Goal: Task Accomplishment & Management: Manage account settings

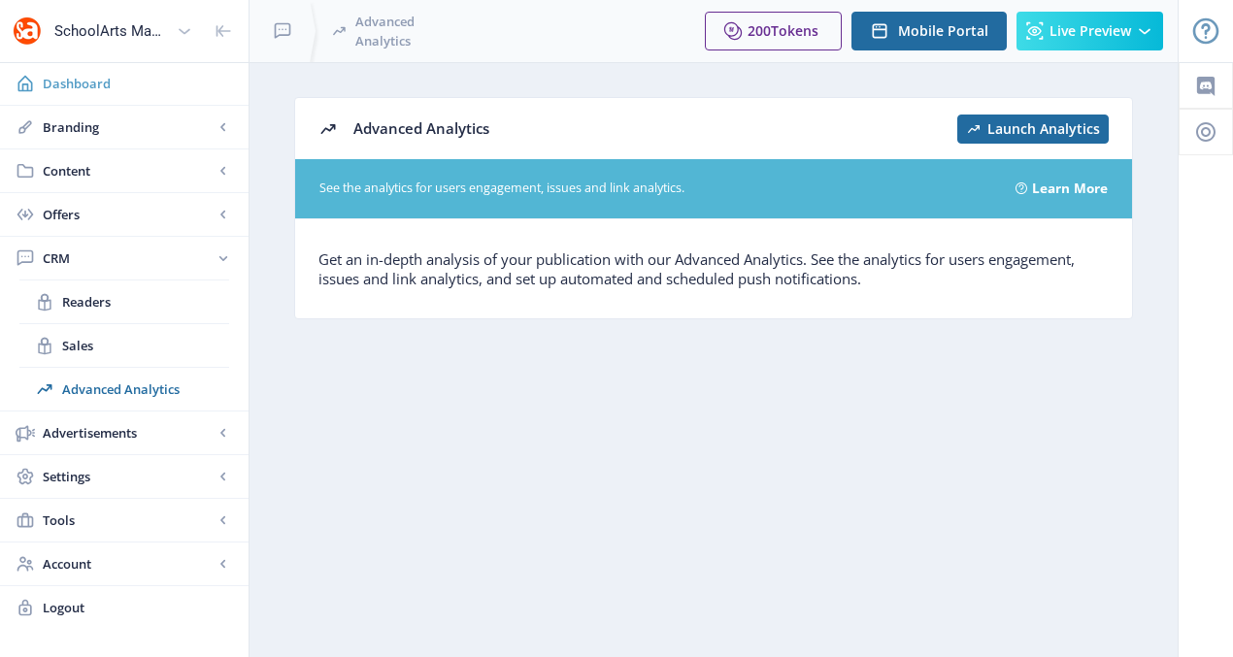
click at [65, 77] on span "Dashboard" at bounding box center [138, 83] width 190 height 19
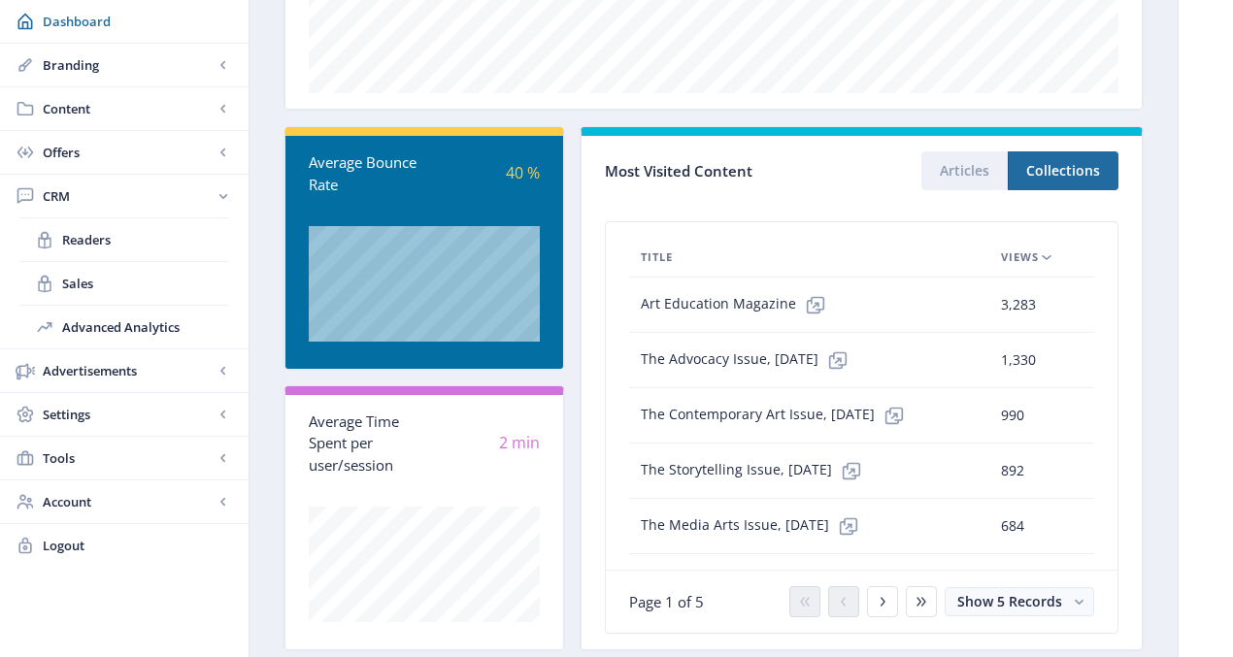
scroll to position [528, 0]
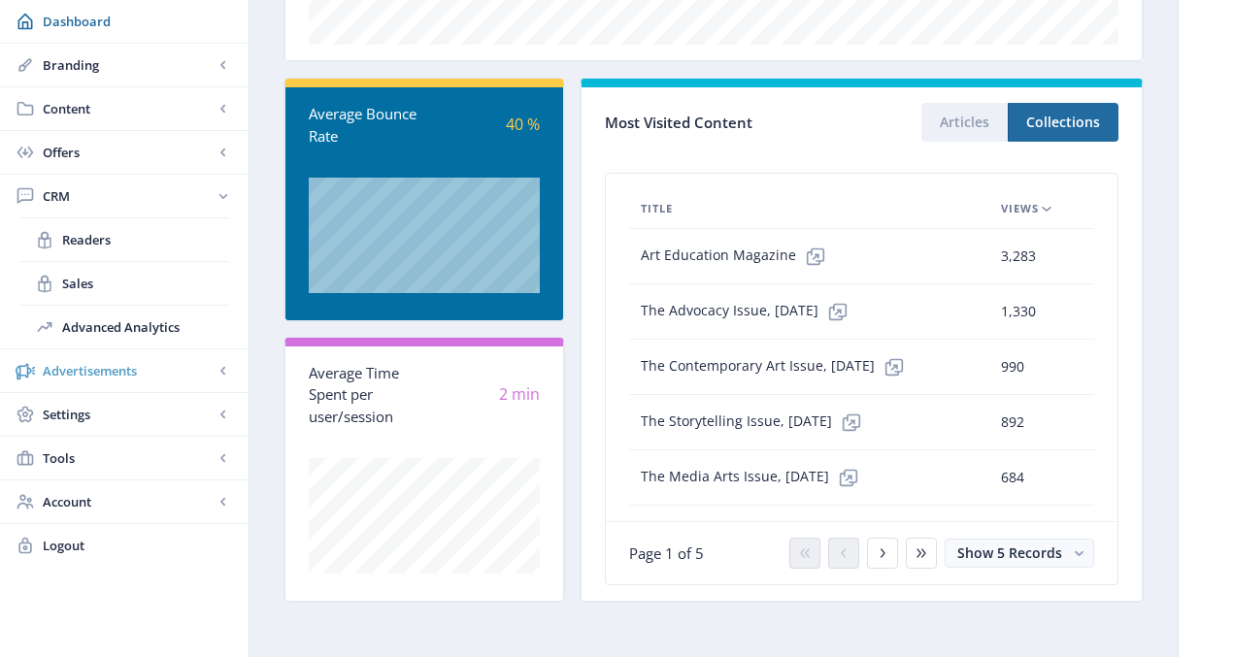
click at [212, 370] on span "Advertisements" at bounding box center [128, 370] width 171 height 19
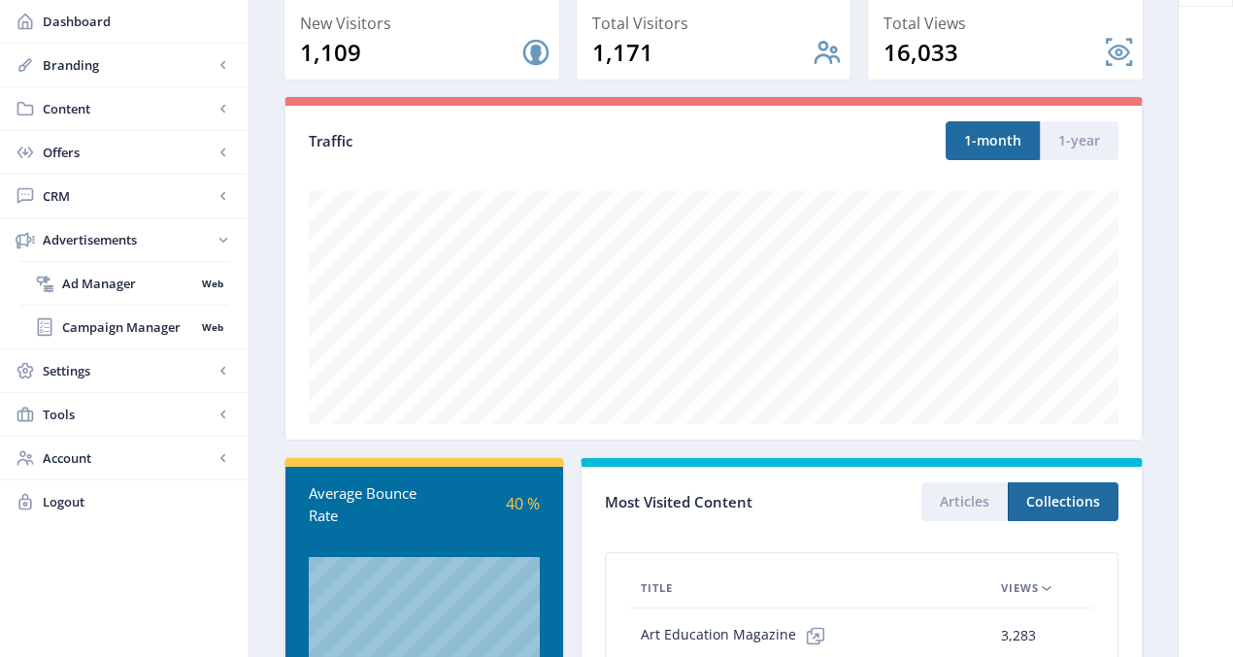
scroll to position [0, 0]
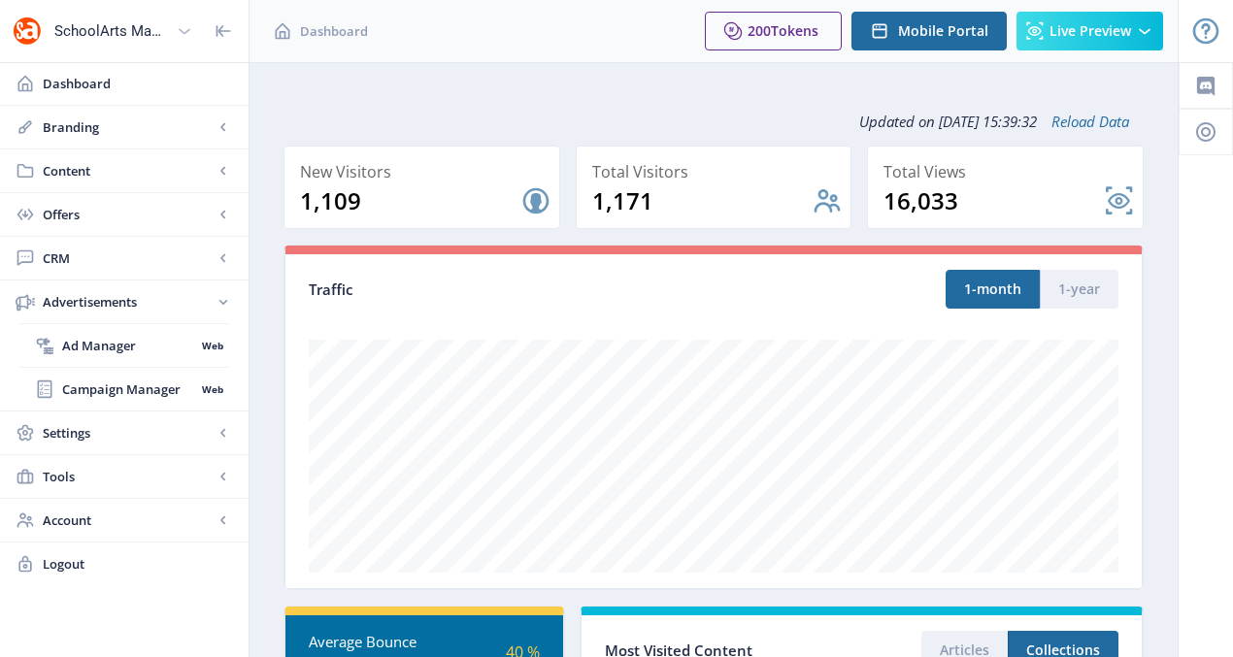
click at [141, 21] on div "SchoolArts Magazine" at bounding box center [111, 31] width 115 height 43
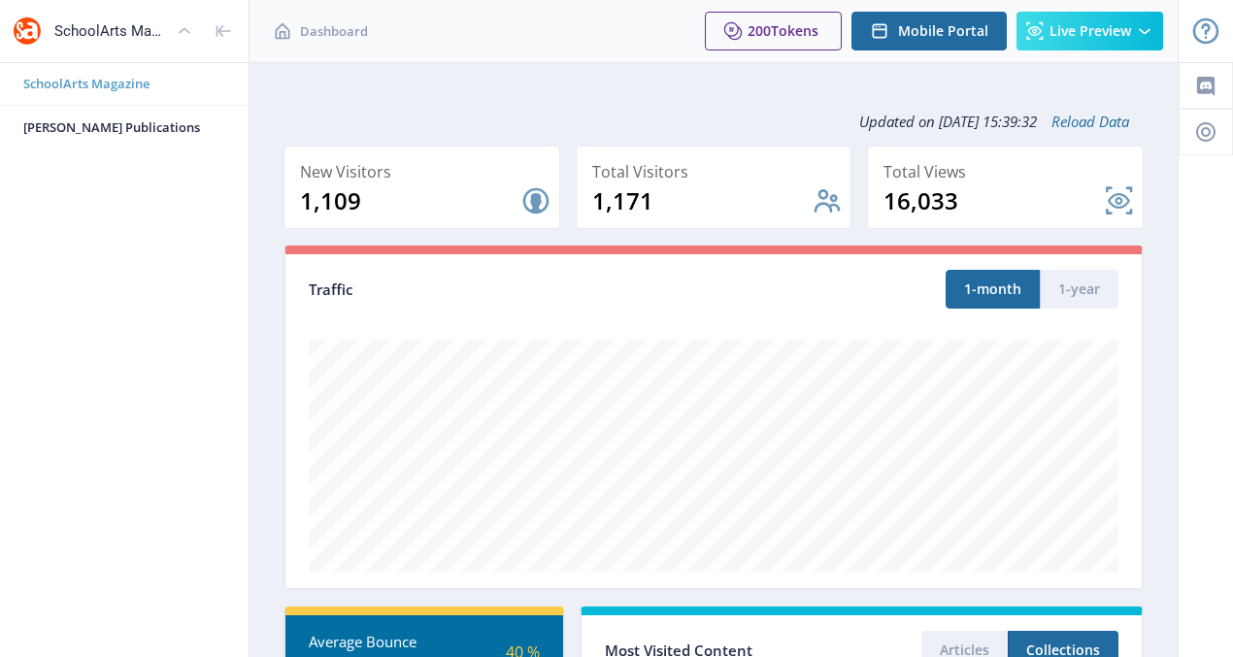
click at [111, 84] on span "SchoolArts Magazine" at bounding box center [131, 83] width 217 height 19
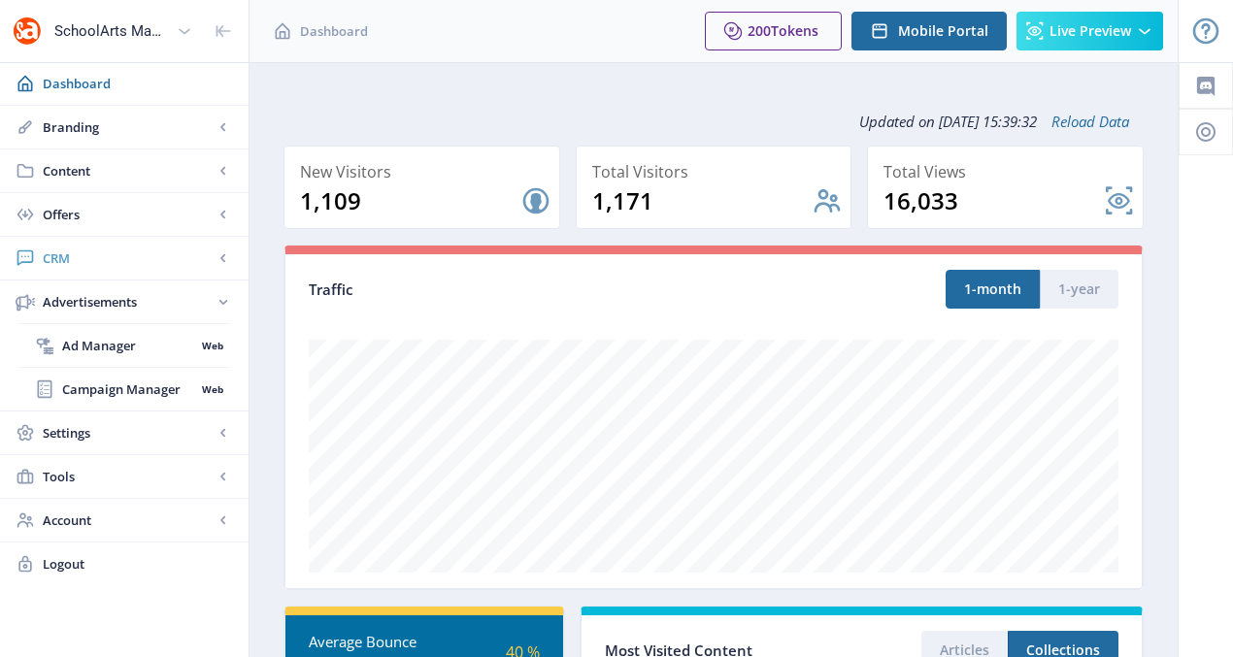
click at [223, 261] on icon at bounding box center [222, 258] width 5 height 8
click at [91, 302] on span "Readers" at bounding box center [145, 301] width 167 height 19
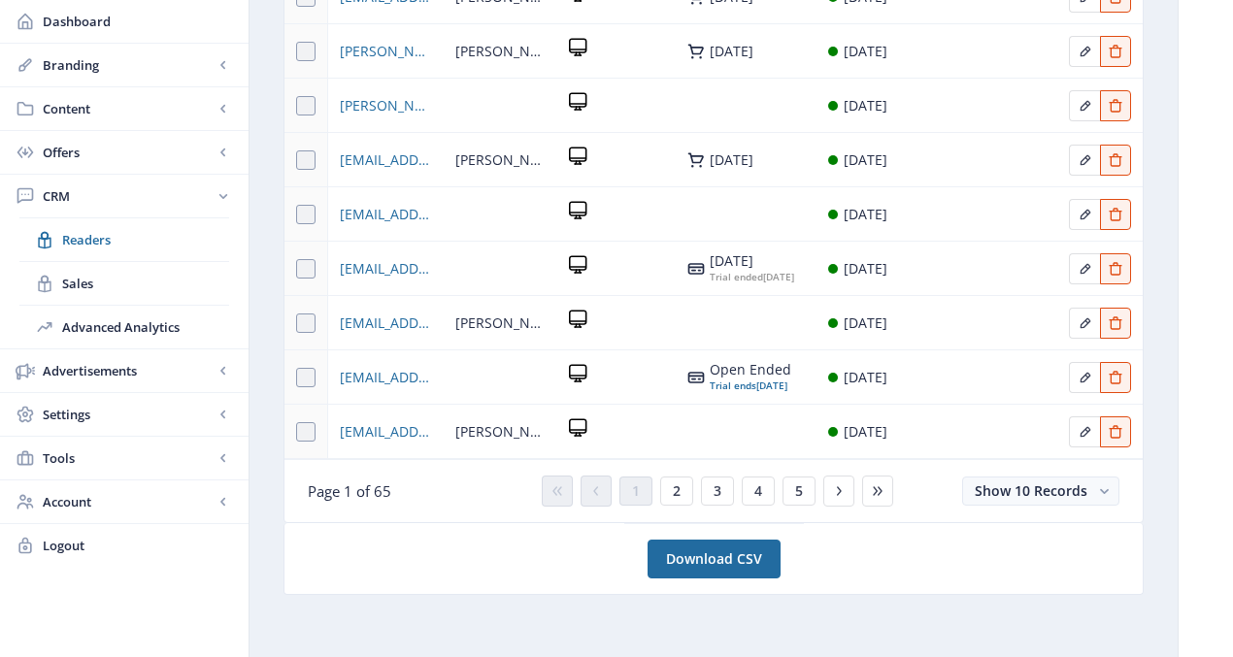
scroll to position [403, 0]
click at [846, 499] on icon at bounding box center [839, 492] width 16 height 16
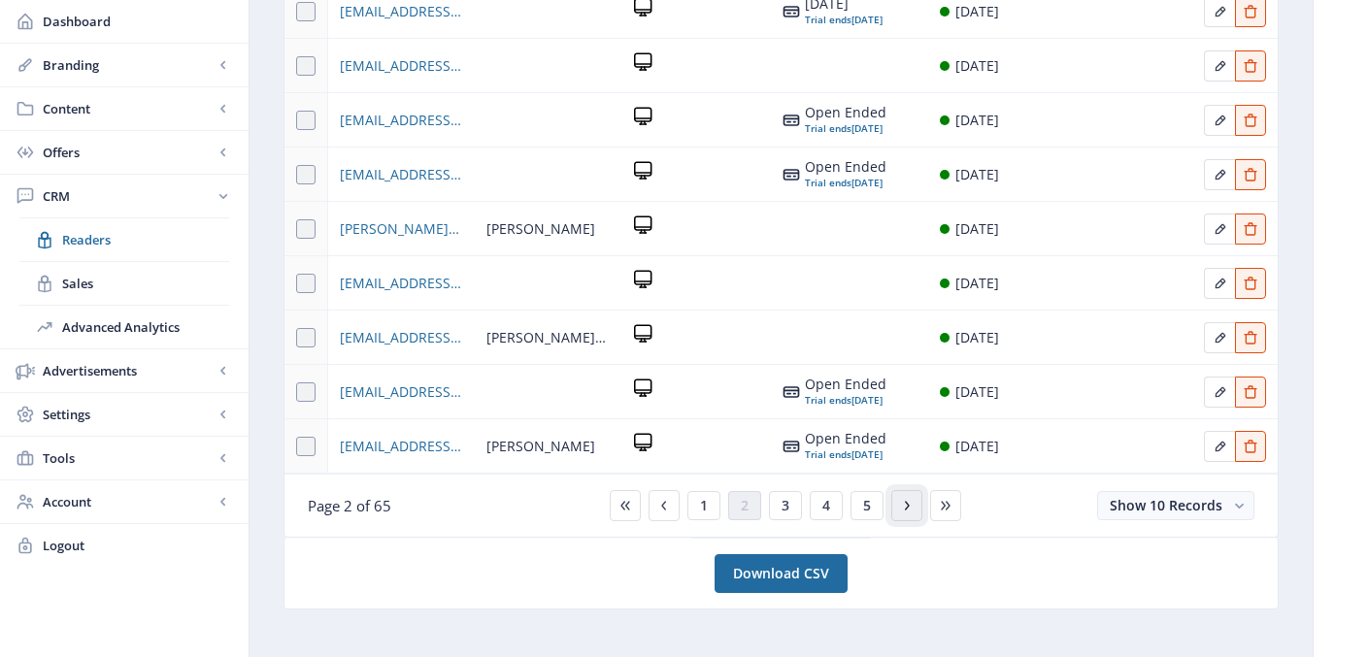
scroll to position [367, 0]
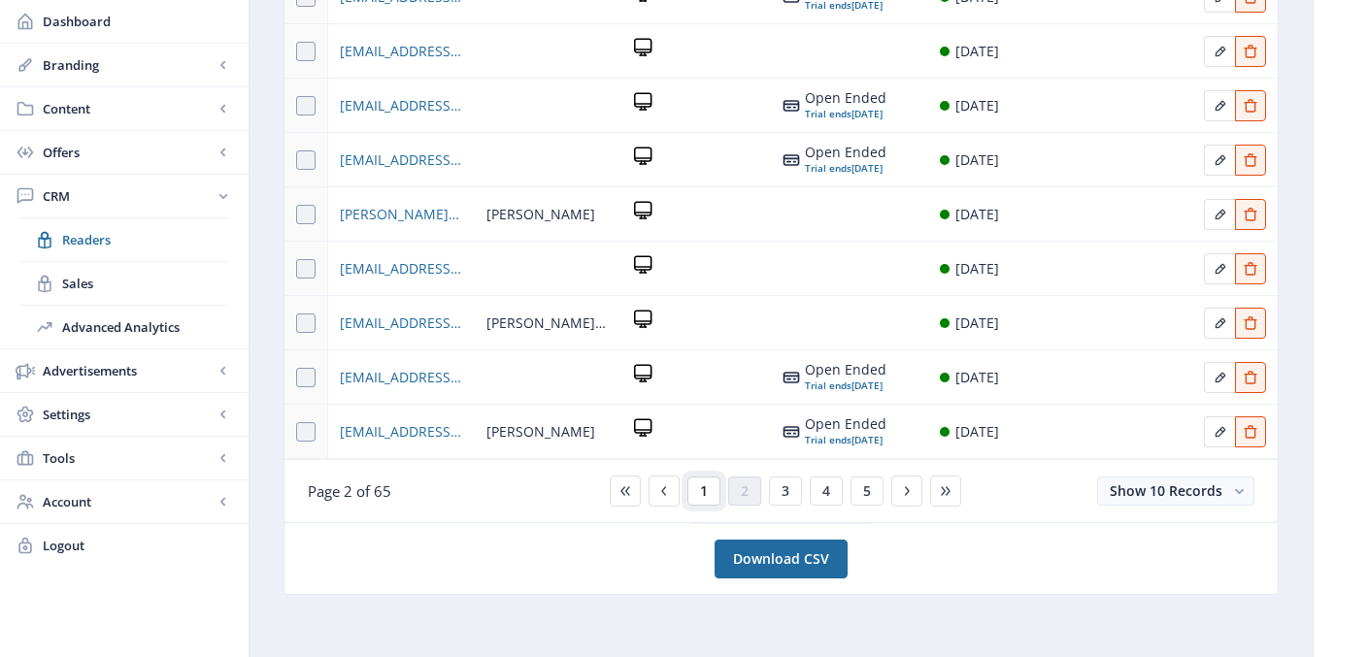
click at [702, 490] on span "1" at bounding box center [704, 492] width 8 height 16
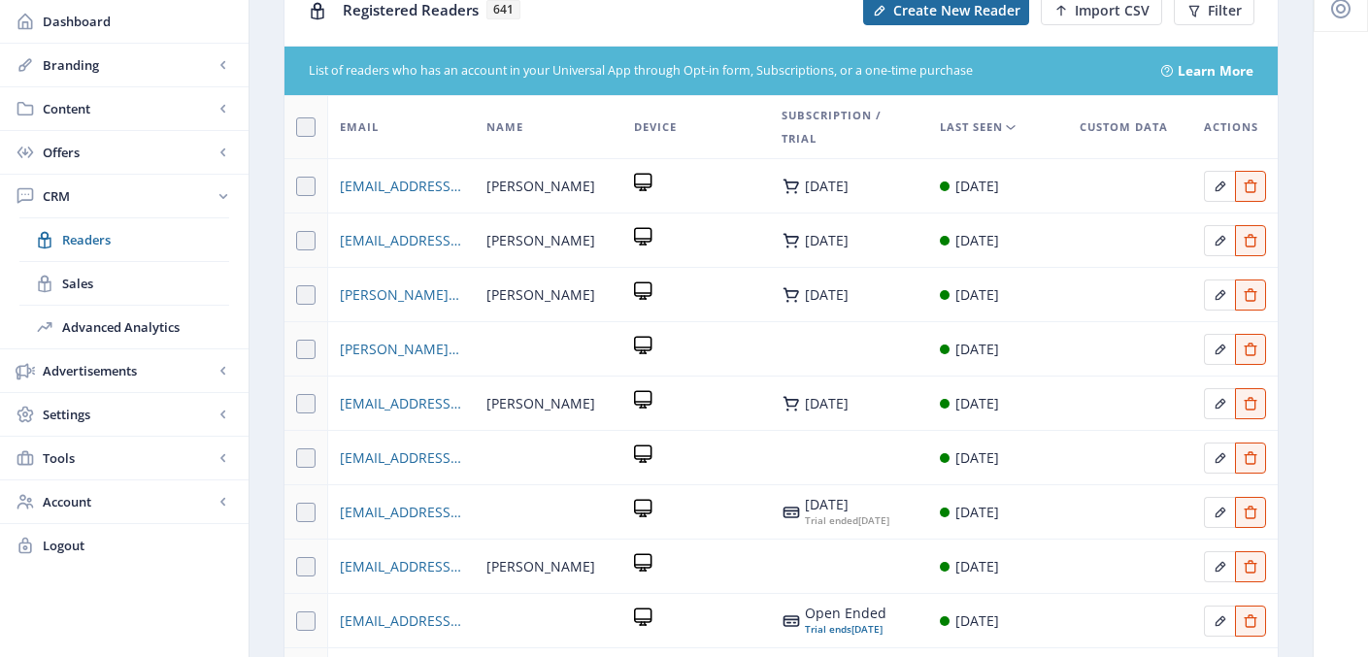
scroll to position [119, 0]
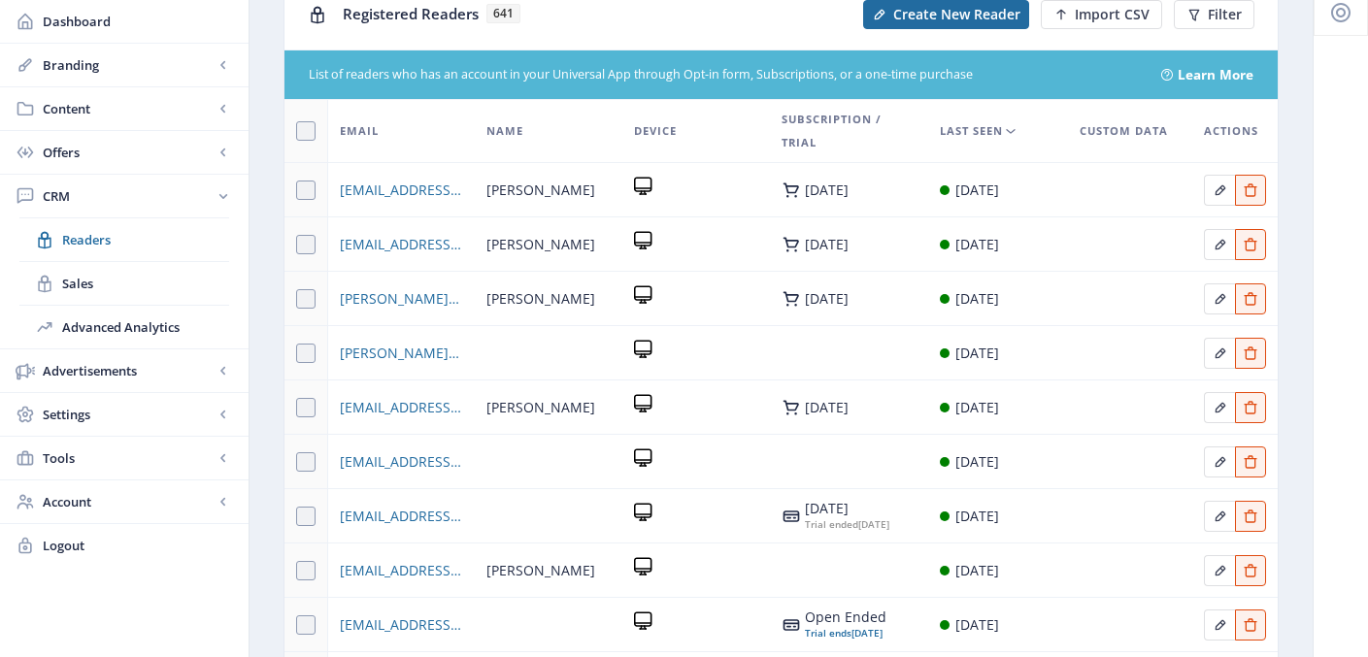
click at [351, 130] on span "Email" at bounding box center [359, 130] width 39 height 23
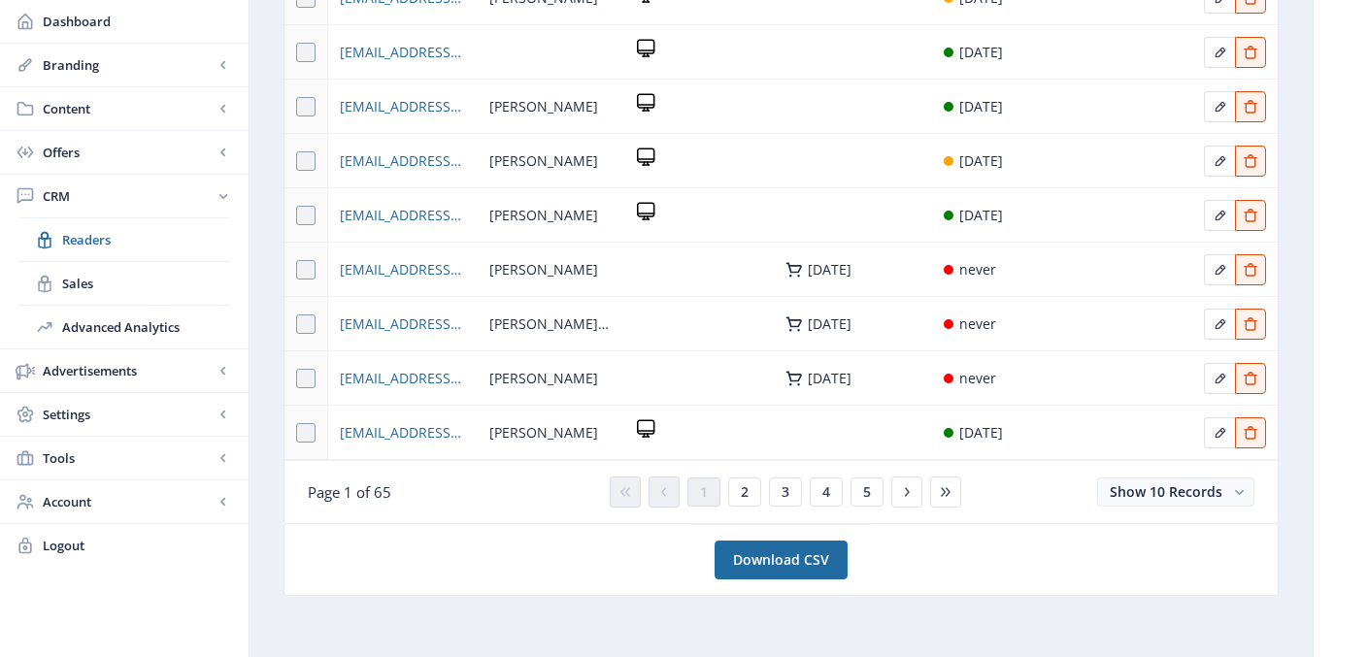
scroll to position [367, 0]
click at [782, 495] on span "3" at bounding box center [786, 492] width 8 height 16
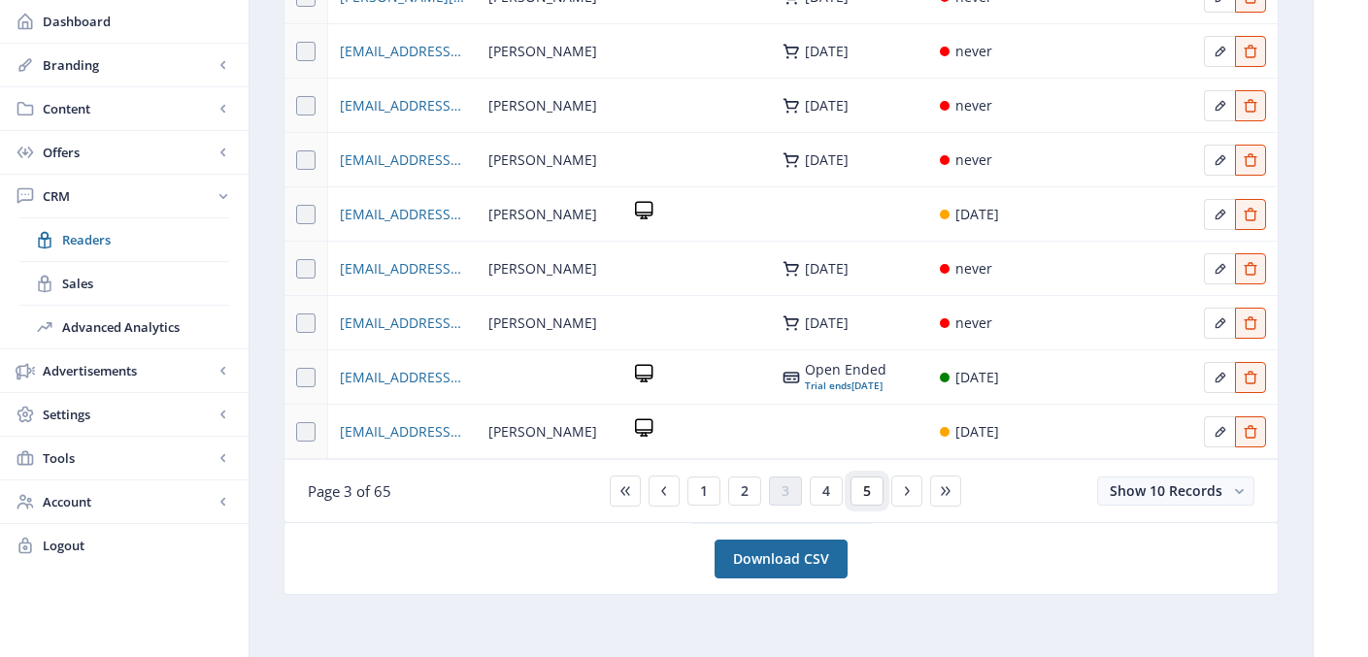
click at [869, 492] on span "5" at bounding box center [867, 492] width 8 height 16
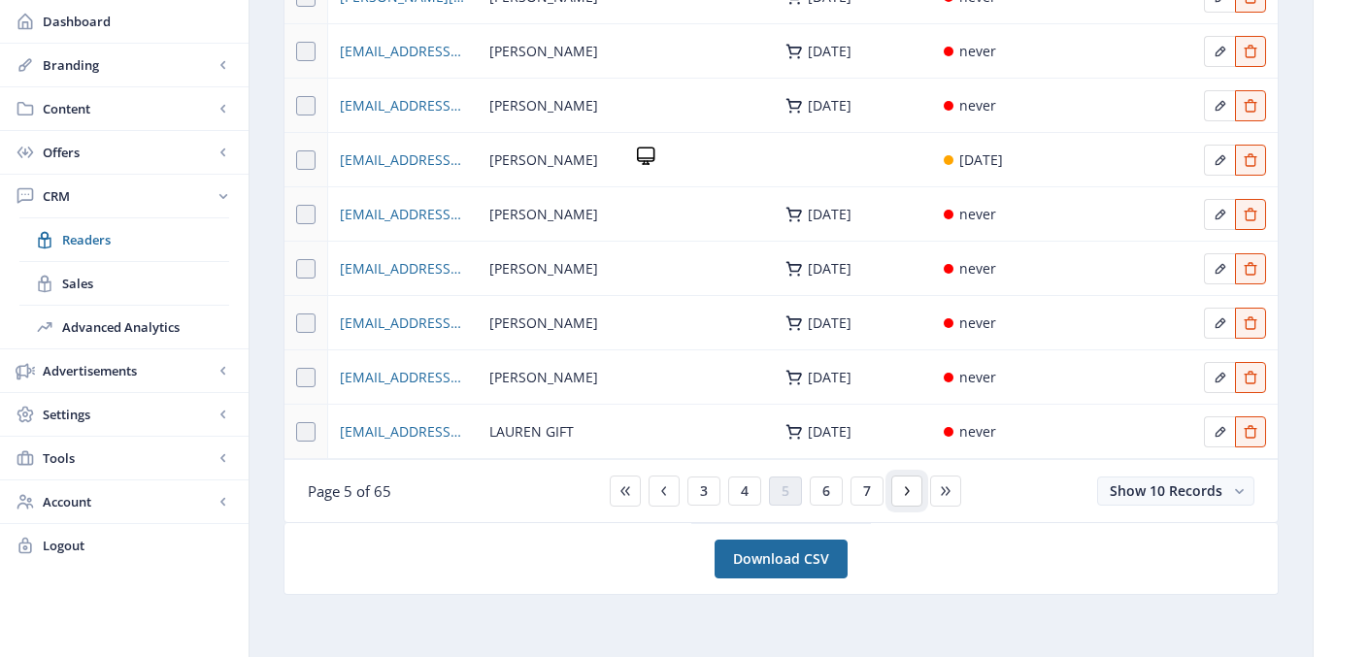
click at [909, 491] on icon at bounding box center [907, 492] width 16 height 16
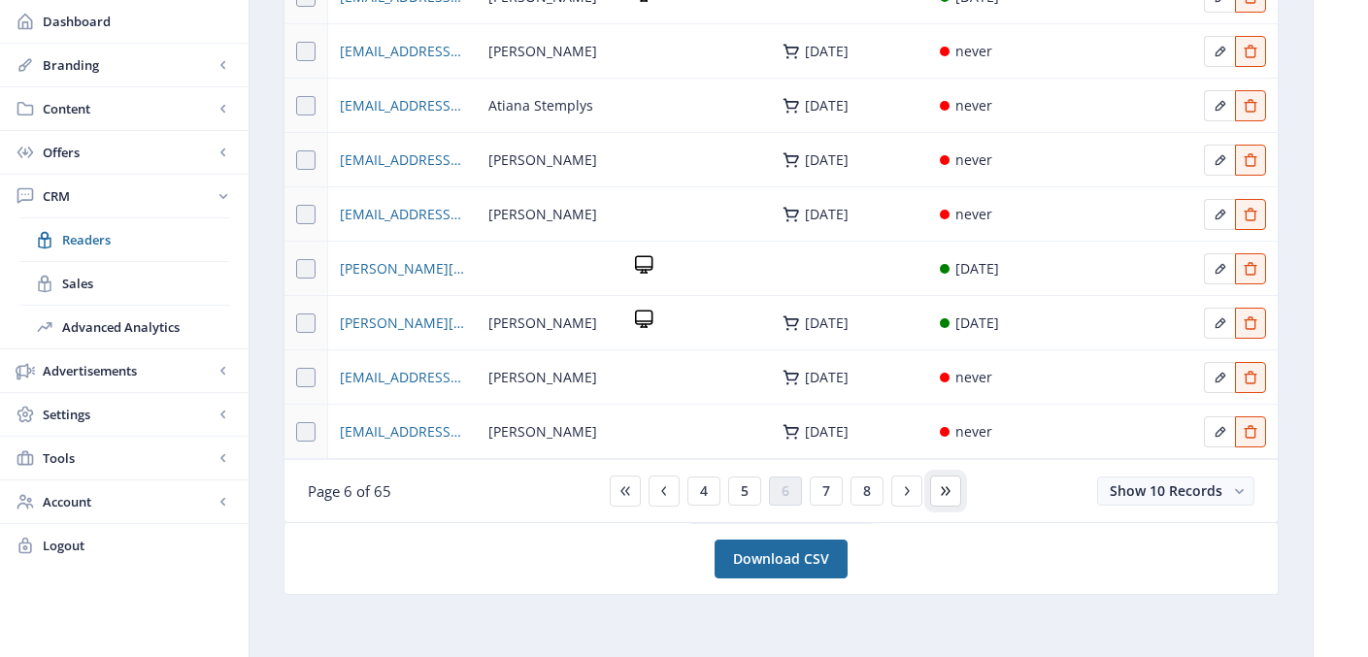
click at [939, 485] on icon at bounding box center [946, 492] width 16 height 16
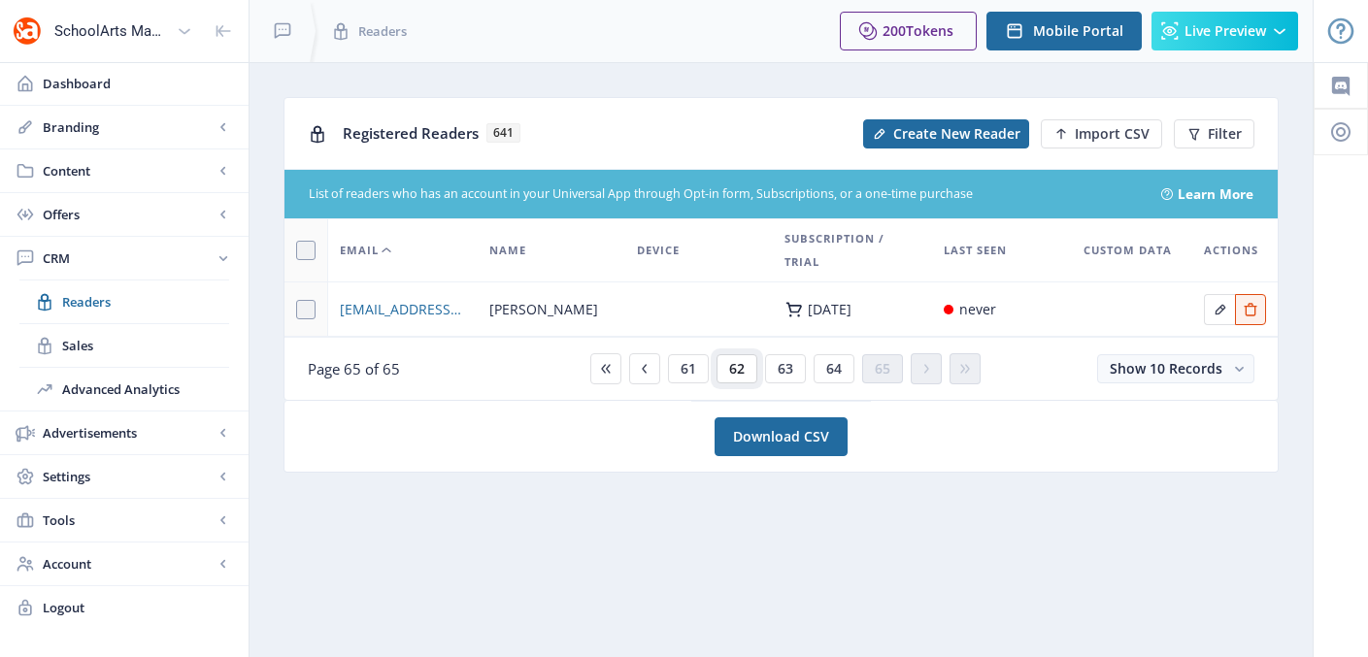
click at [733, 369] on span "62" at bounding box center [737, 369] width 16 height 16
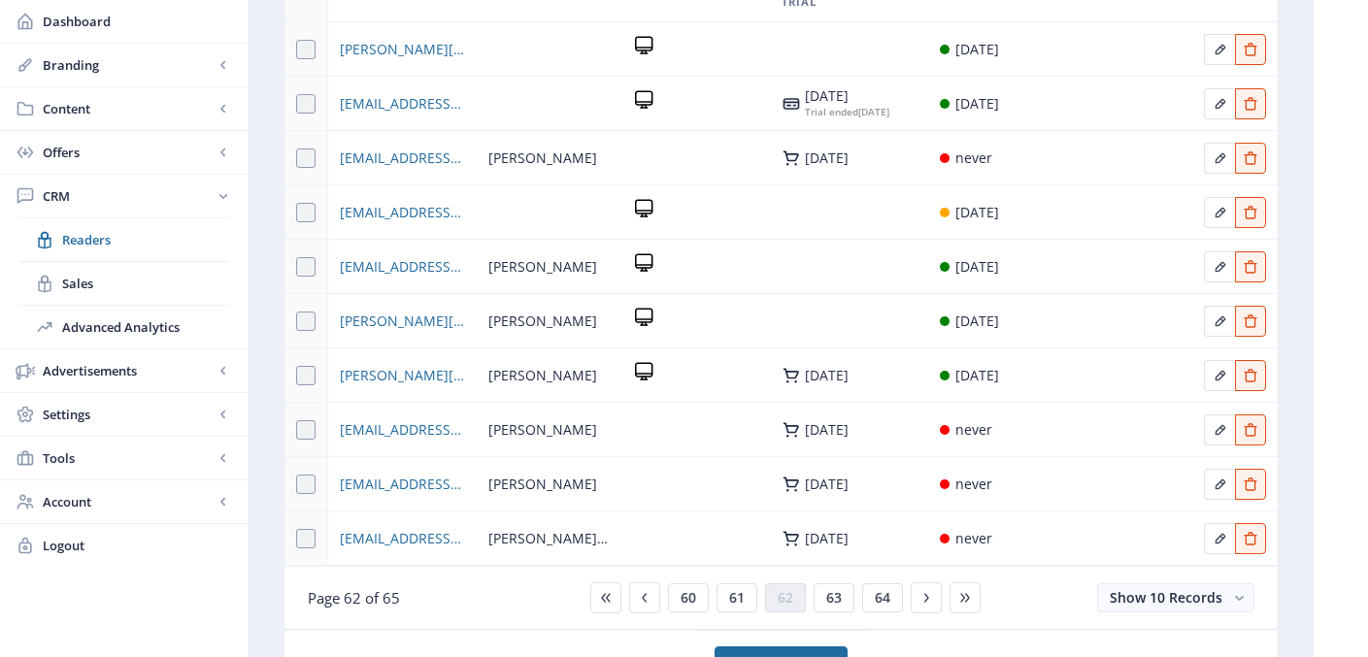
scroll to position [264, 0]
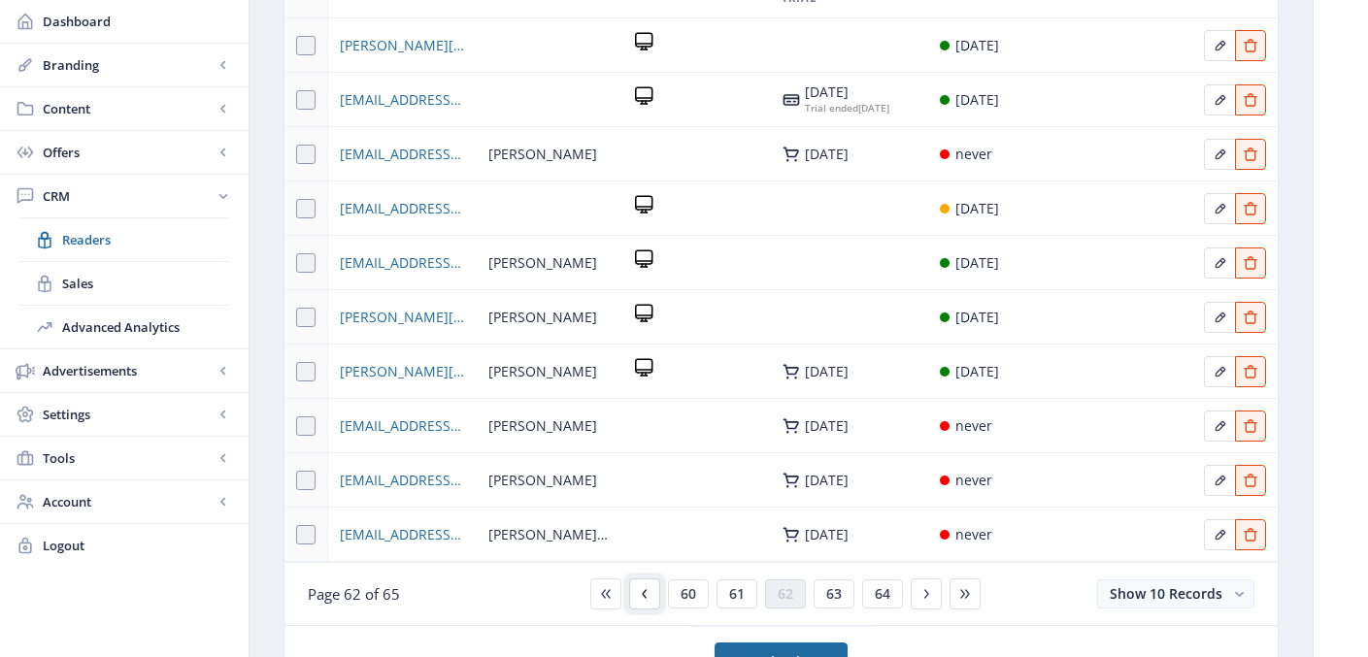
click at [641, 602] on icon at bounding box center [645, 594] width 16 height 16
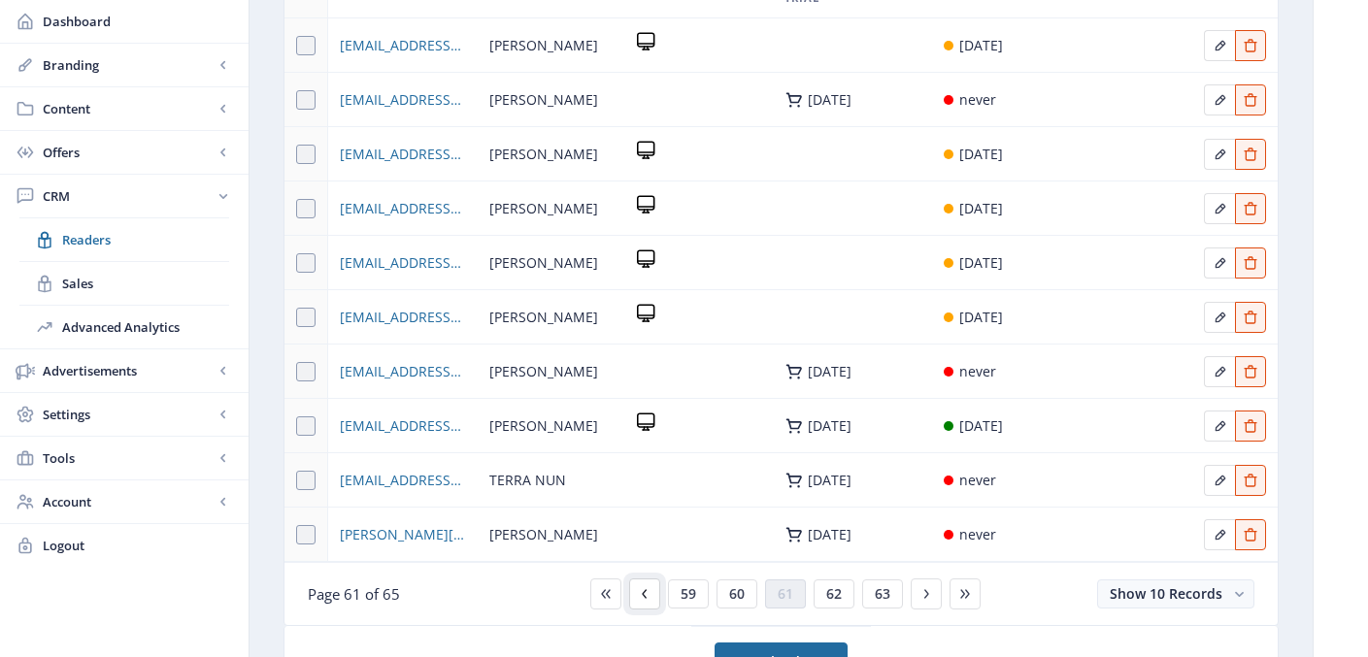
click at [646, 599] on icon at bounding box center [645, 594] width 16 height 16
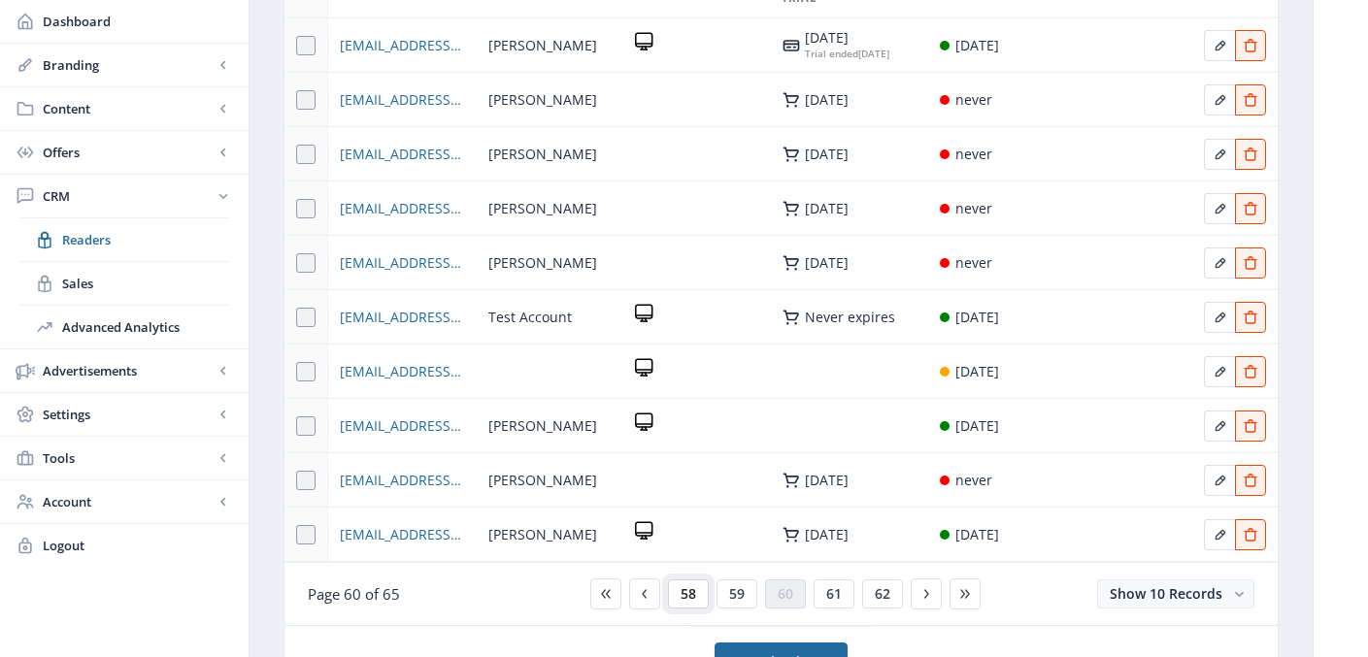
click at [685, 600] on span "58" at bounding box center [689, 594] width 16 height 16
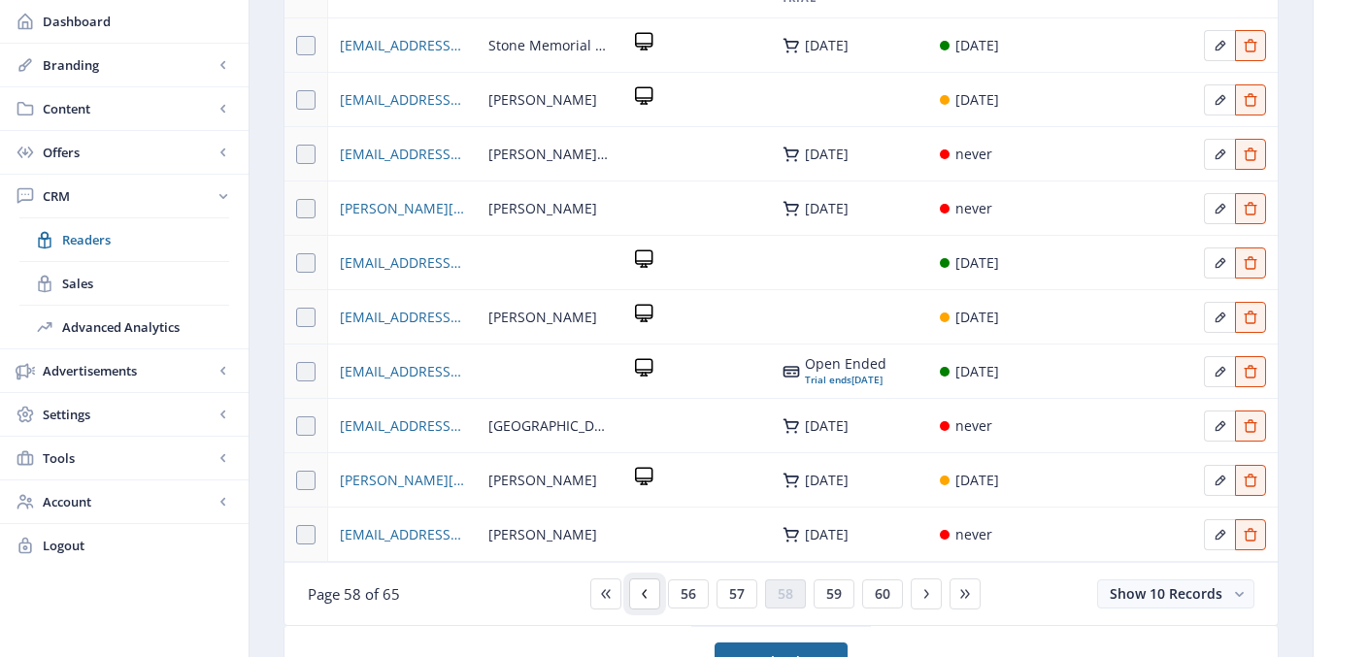
click at [642, 593] on icon at bounding box center [644, 593] width 5 height 9
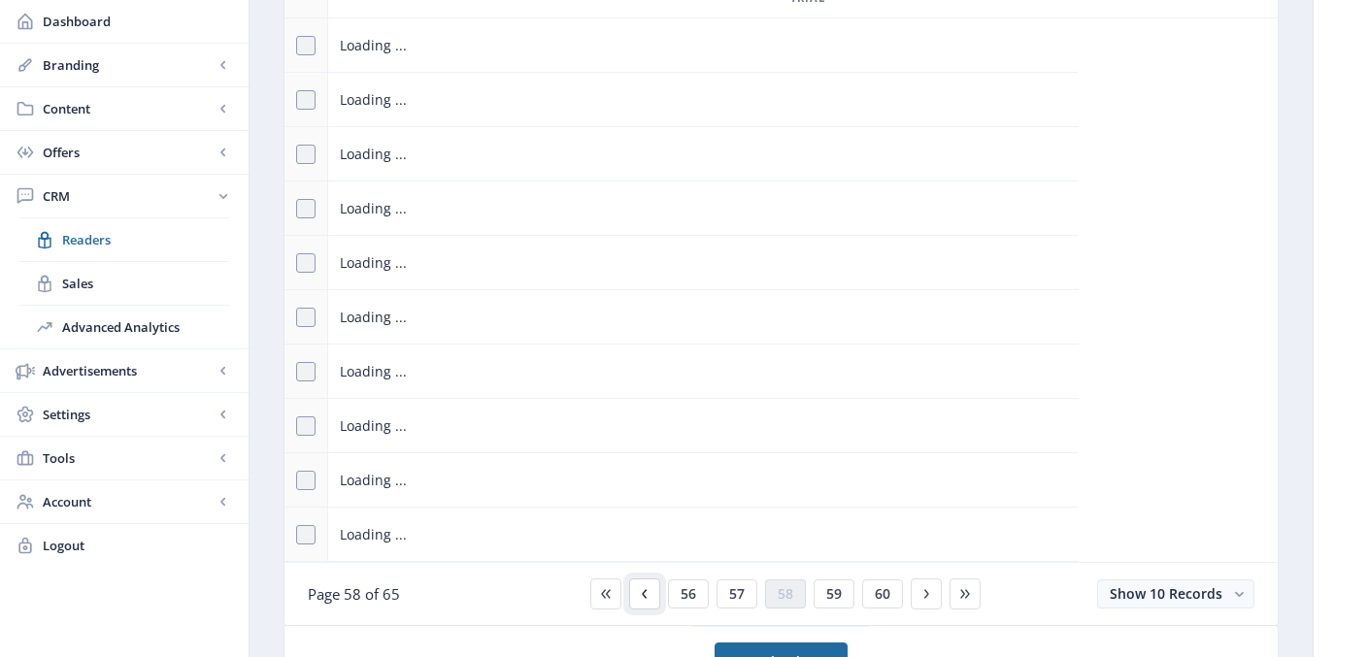
click at [642, 593] on icon at bounding box center [644, 593] width 5 height 9
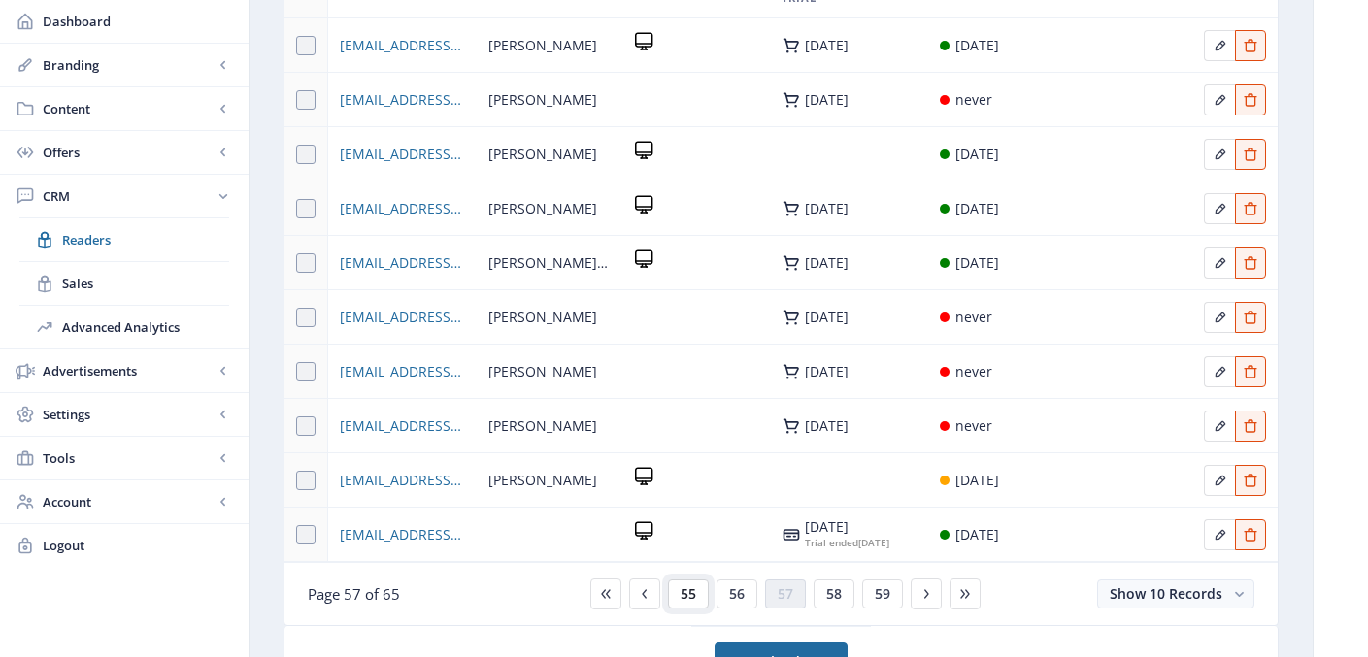
click at [693, 600] on span "55" at bounding box center [689, 594] width 16 height 16
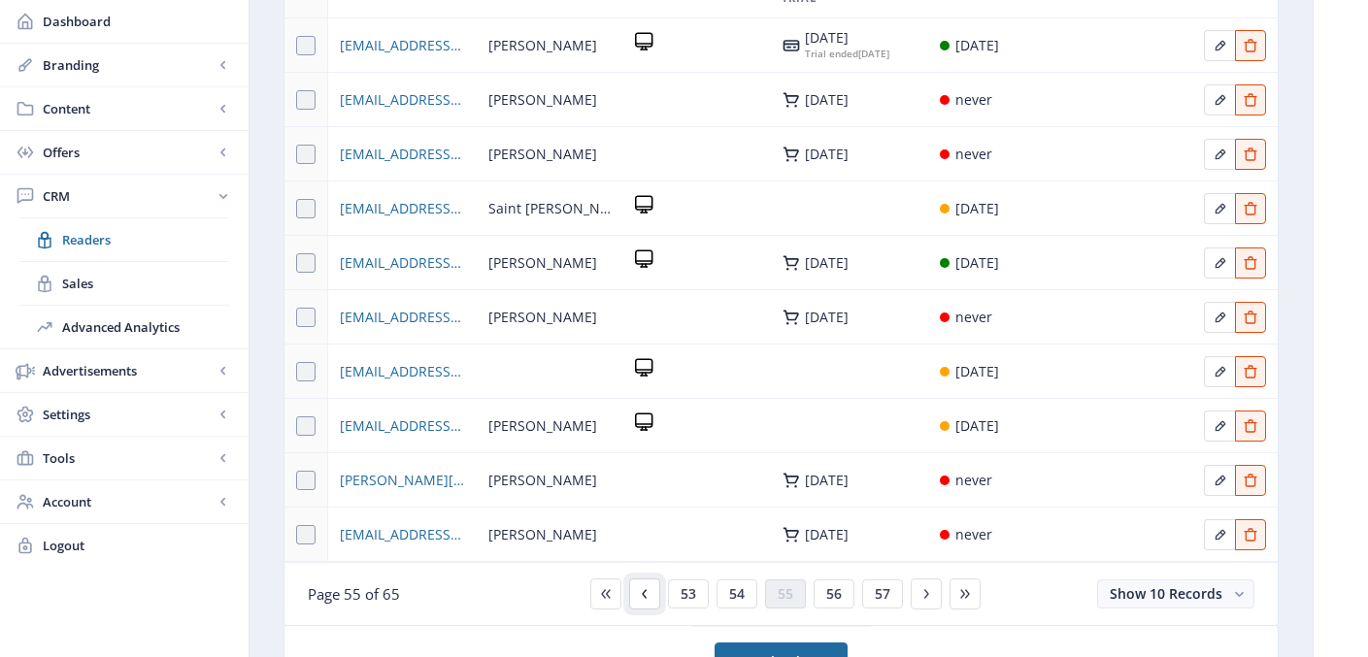
click at [649, 598] on icon at bounding box center [645, 594] width 16 height 16
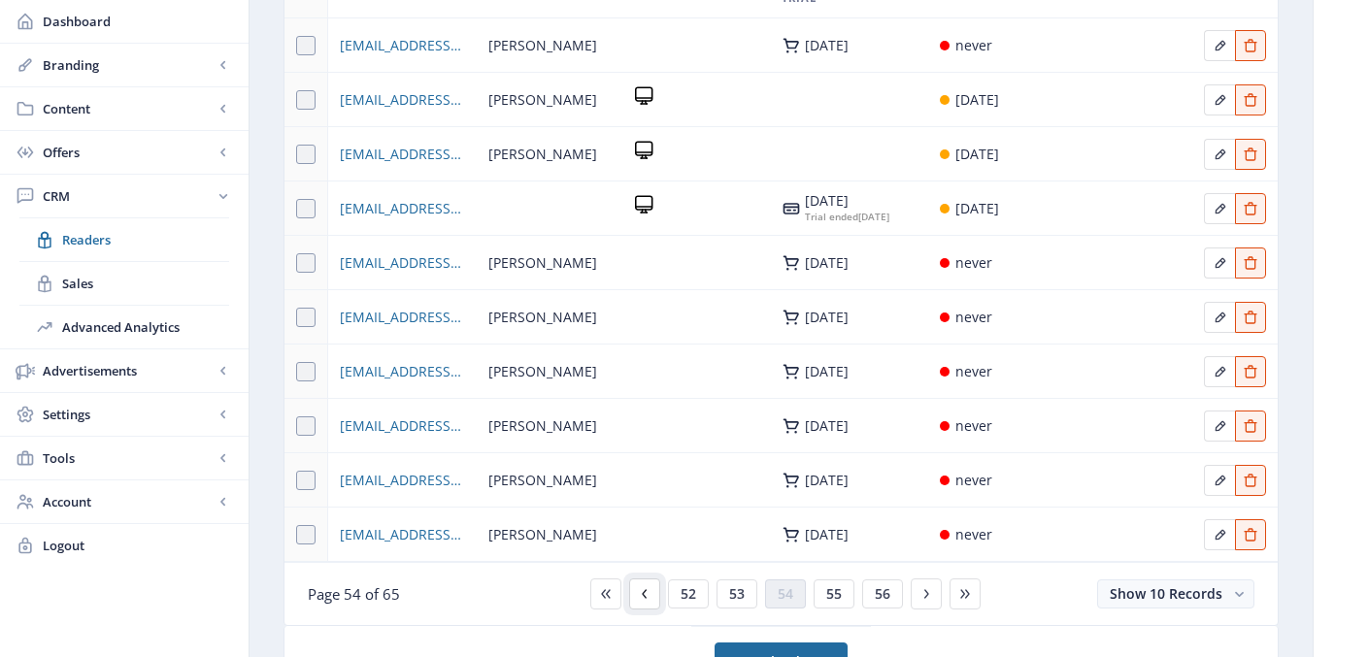
click at [649, 598] on icon at bounding box center [645, 594] width 16 height 16
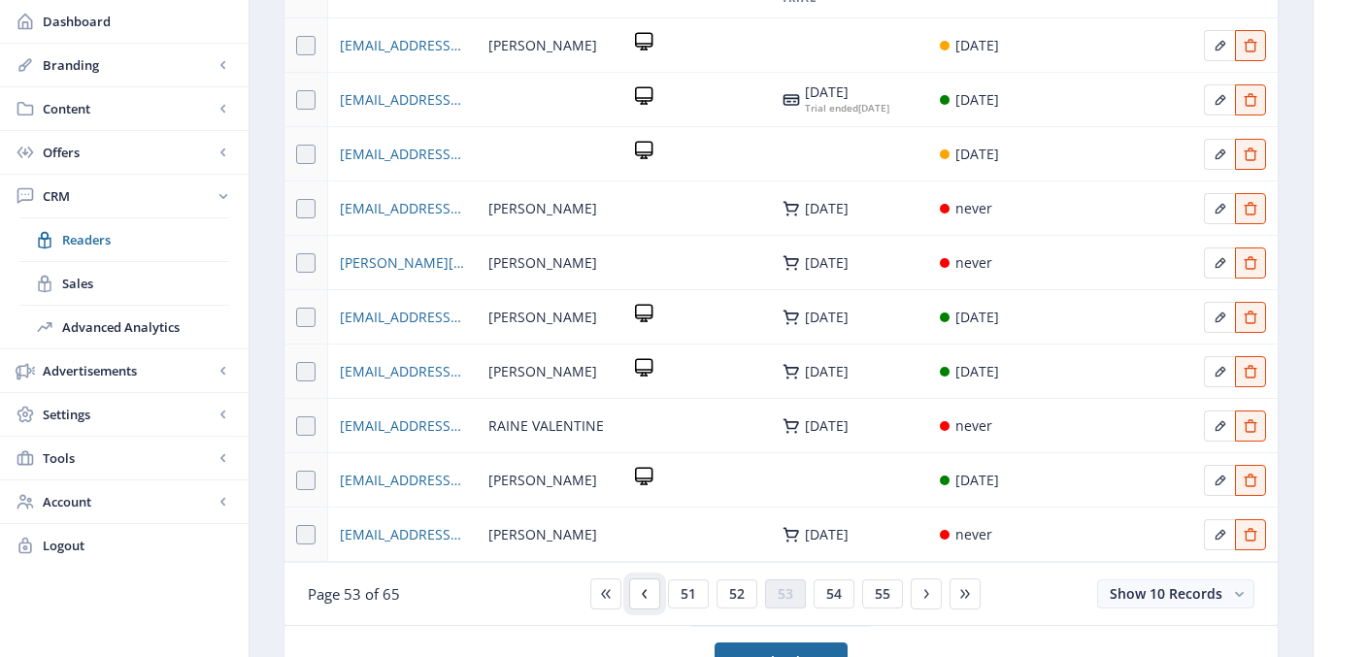
click at [649, 598] on icon at bounding box center [645, 594] width 16 height 16
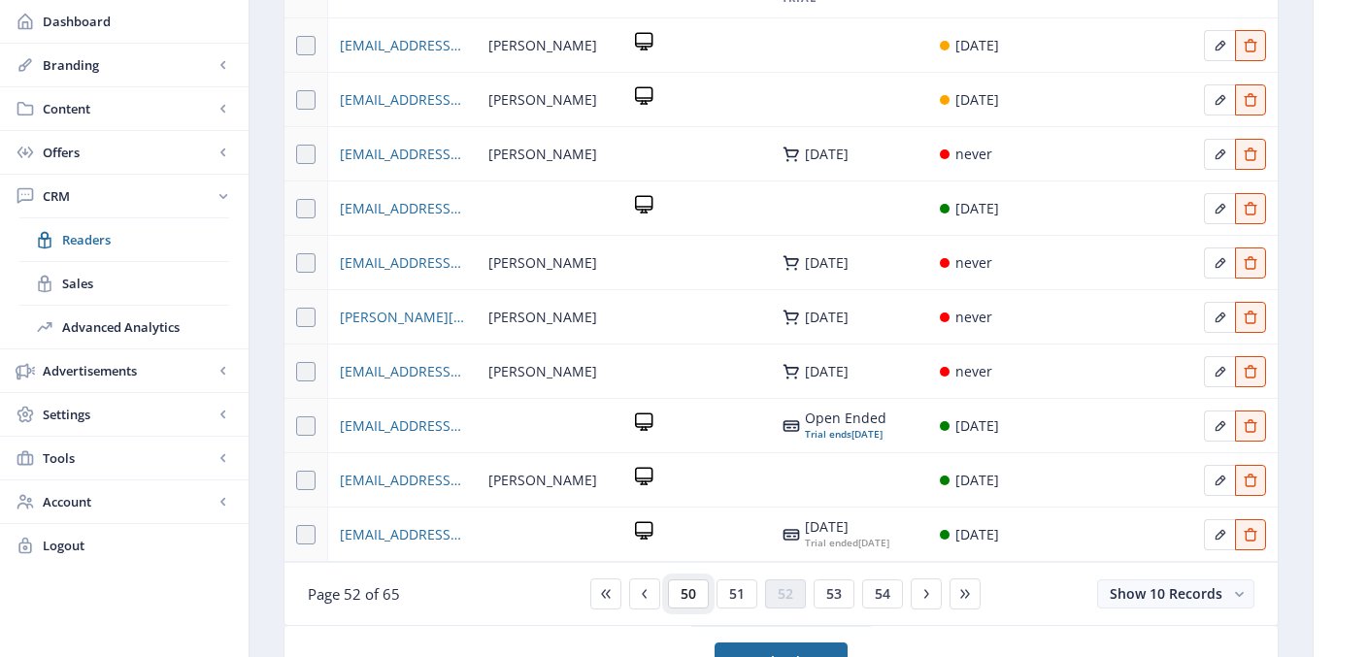
click at [688, 602] on span "50" at bounding box center [689, 594] width 16 height 16
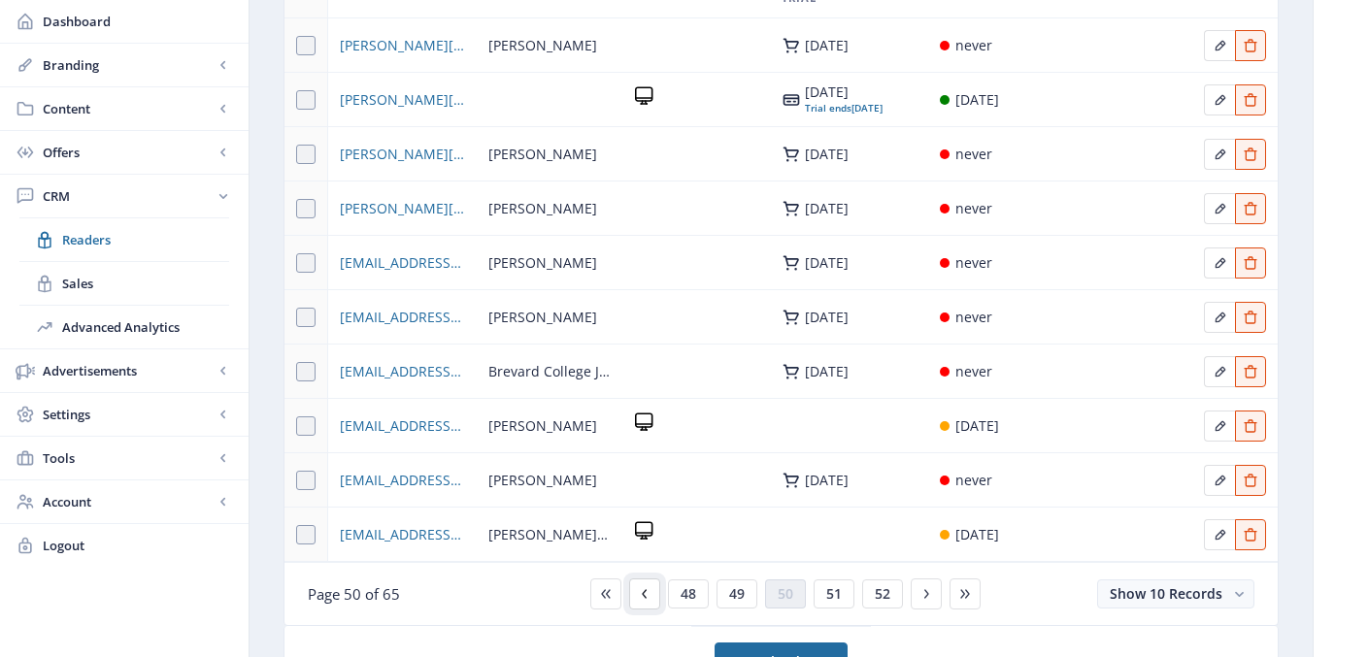
click at [649, 596] on icon at bounding box center [645, 594] width 16 height 16
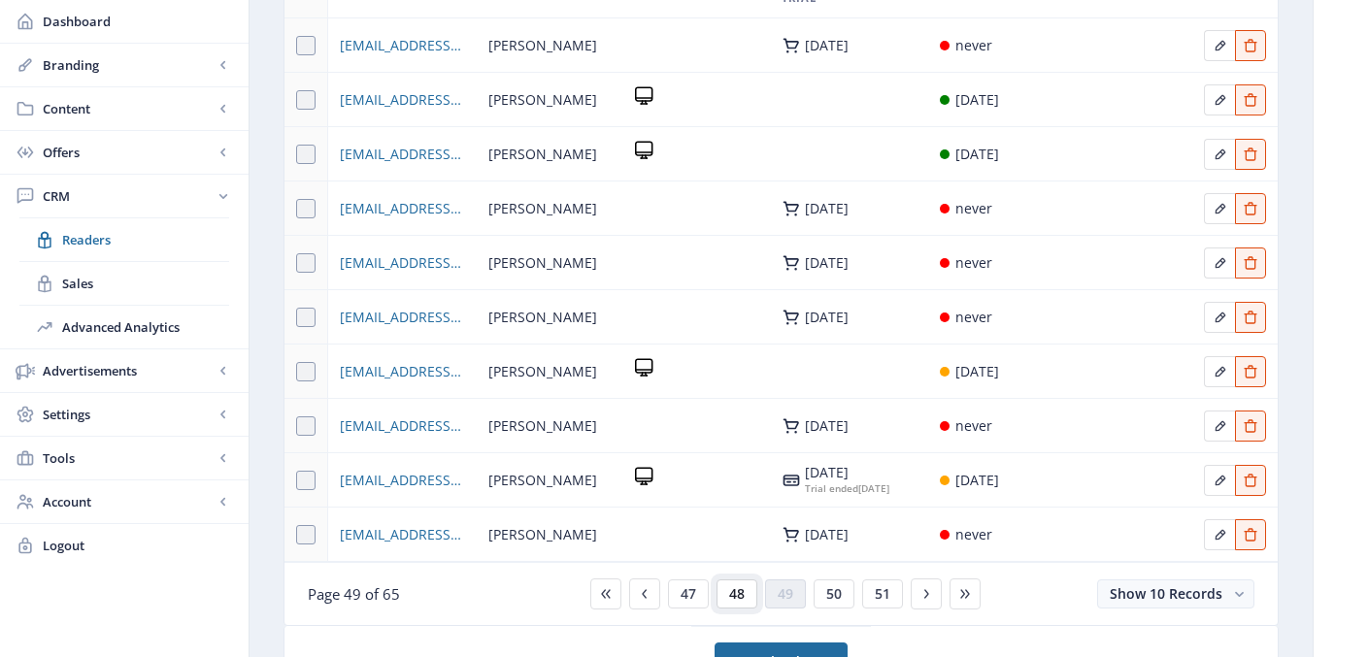
click at [736, 598] on span "48" at bounding box center [737, 594] width 16 height 16
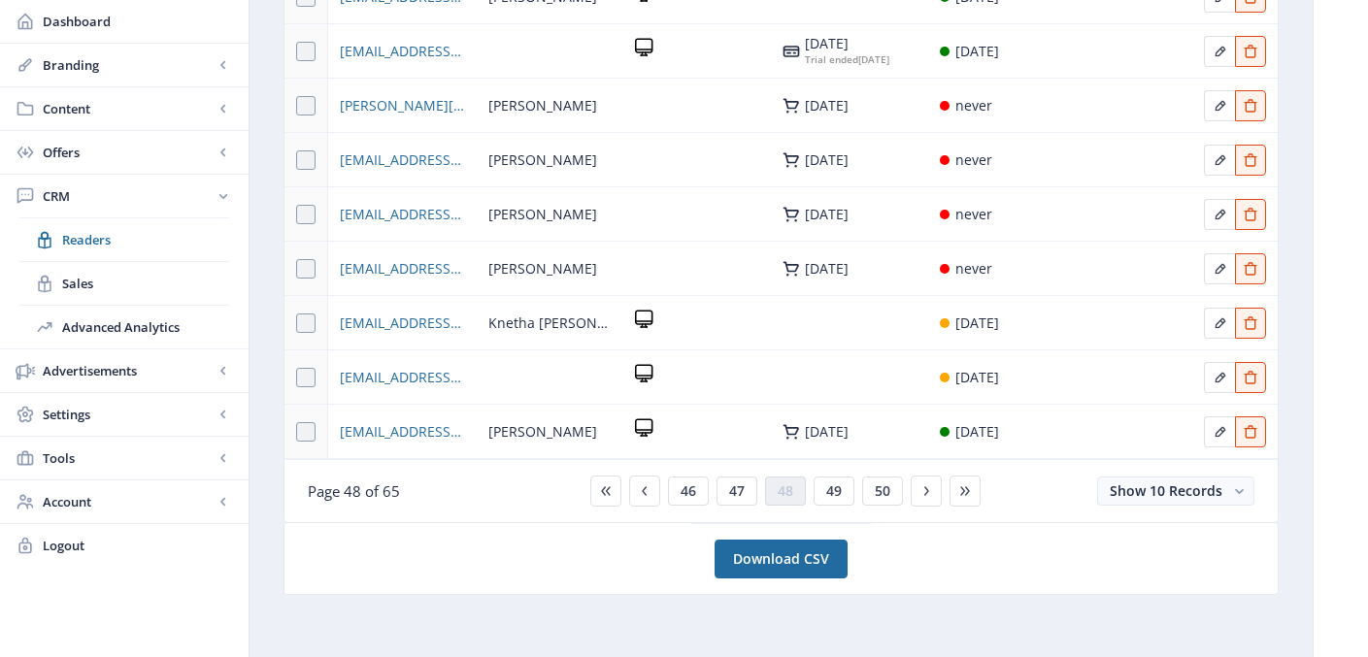
scroll to position [373, 0]
click at [694, 493] on span "46" at bounding box center [689, 492] width 16 height 16
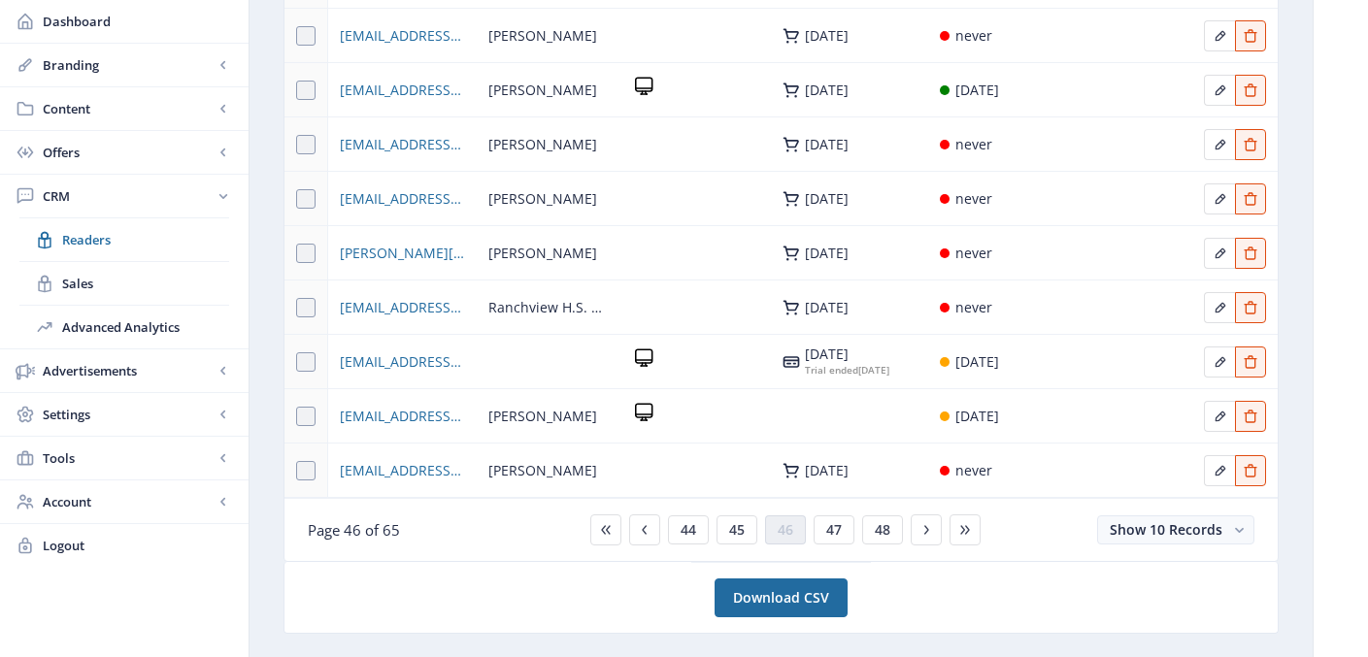
scroll to position [367, 0]
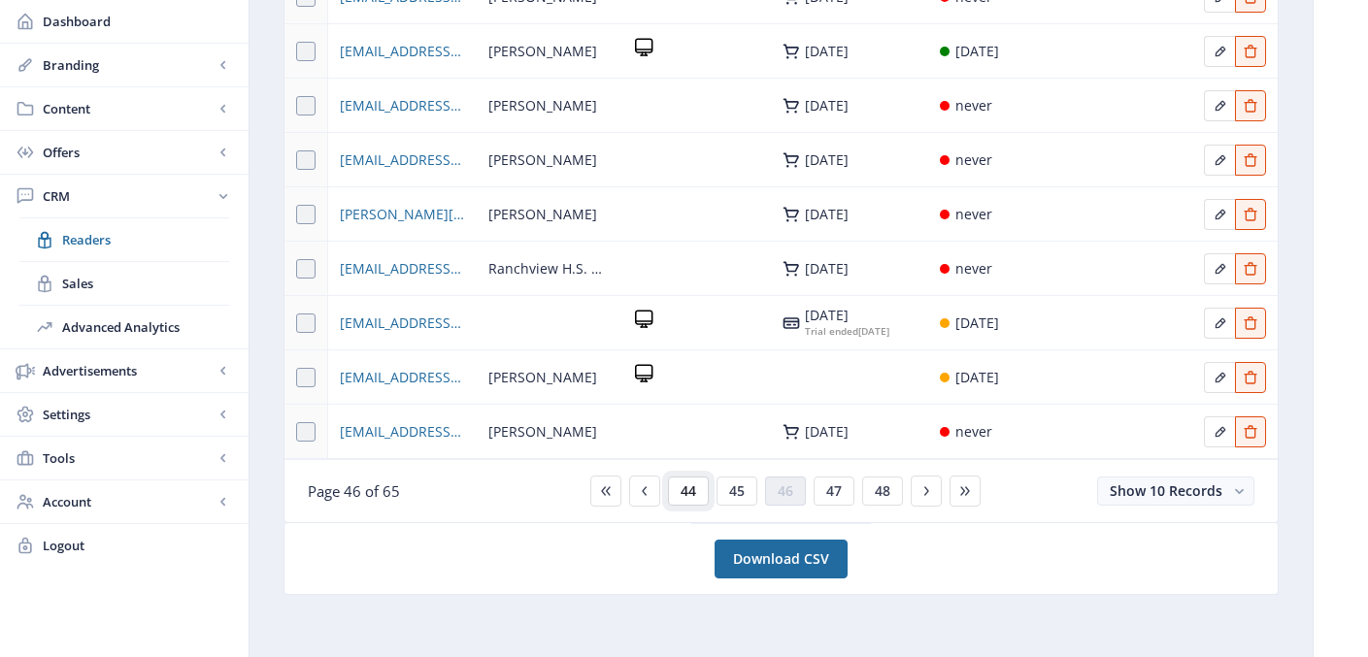
click at [681, 496] on span "44" at bounding box center [689, 492] width 16 height 16
click at [647, 499] on icon at bounding box center [645, 492] width 16 height 16
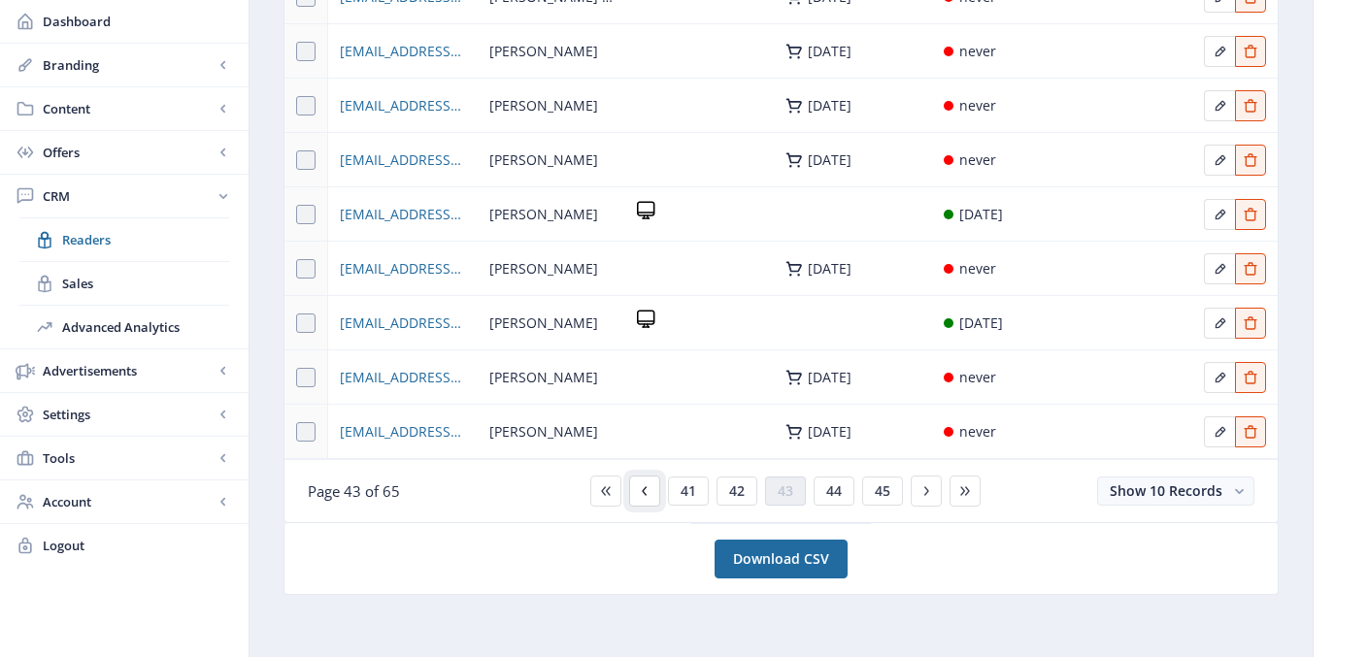
click at [647, 500] on button at bounding box center [644, 491] width 31 height 31
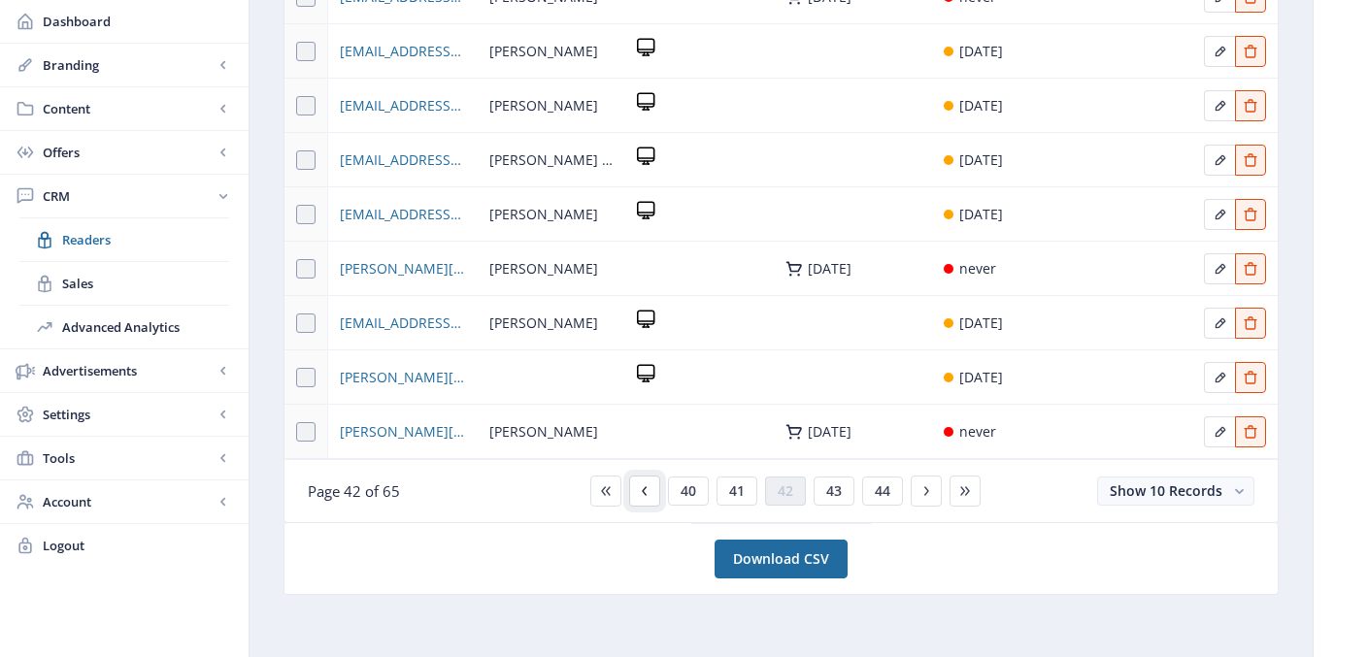
click at [647, 500] on button at bounding box center [644, 491] width 31 height 31
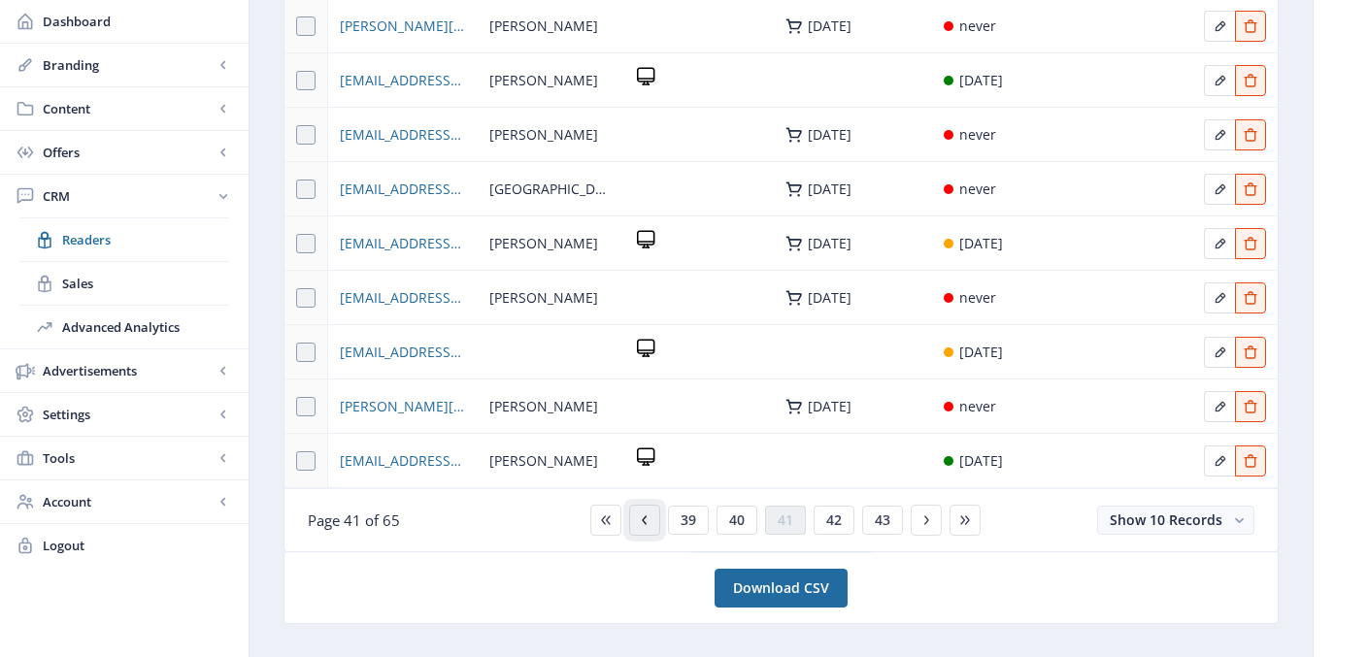
scroll to position [362, 0]
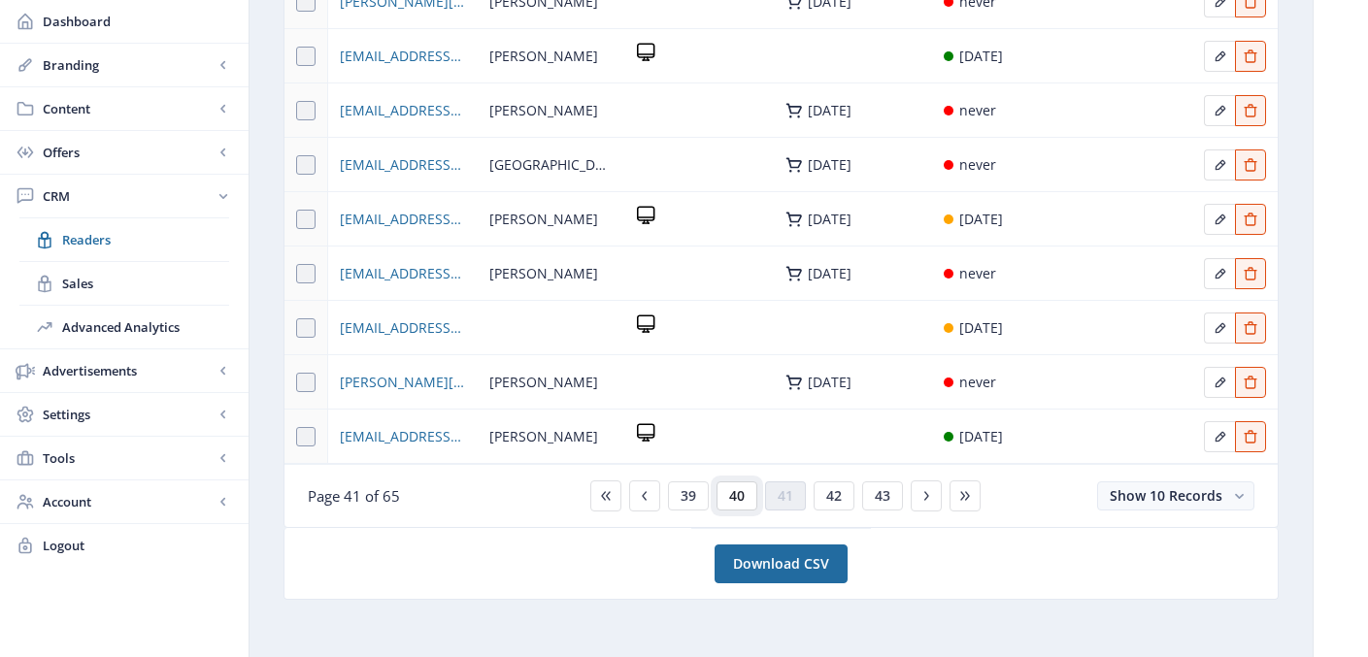
click at [730, 500] on span "40" at bounding box center [737, 496] width 16 height 16
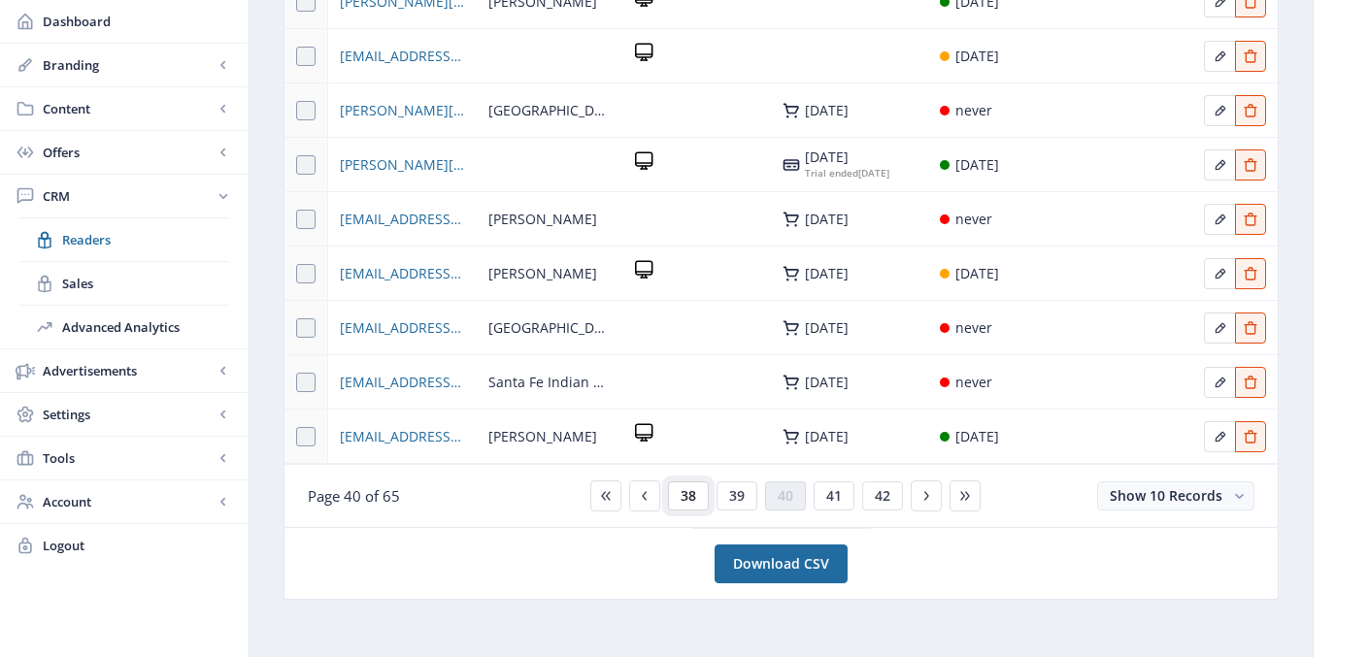
click at [686, 504] on span "38" at bounding box center [689, 496] width 16 height 16
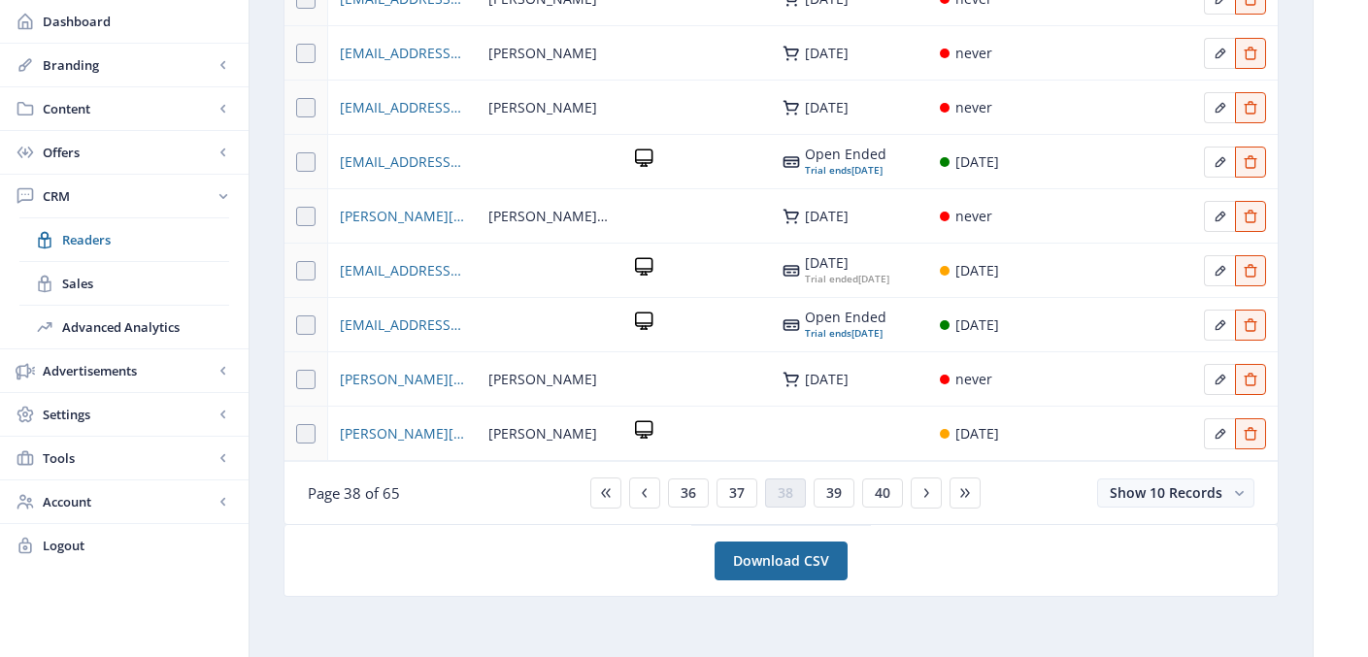
scroll to position [367, 0]
click at [736, 494] on span "37" at bounding box center [737, 492] width 16 height 16
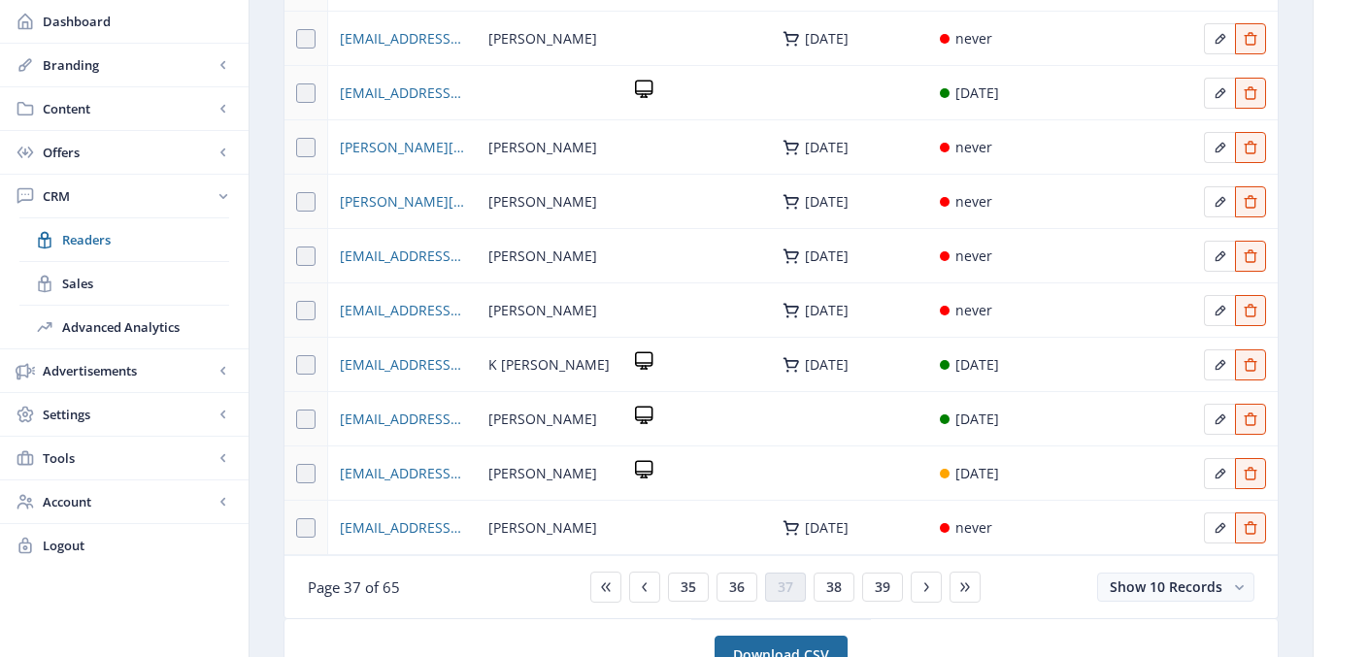
scroll to position [276, 0]
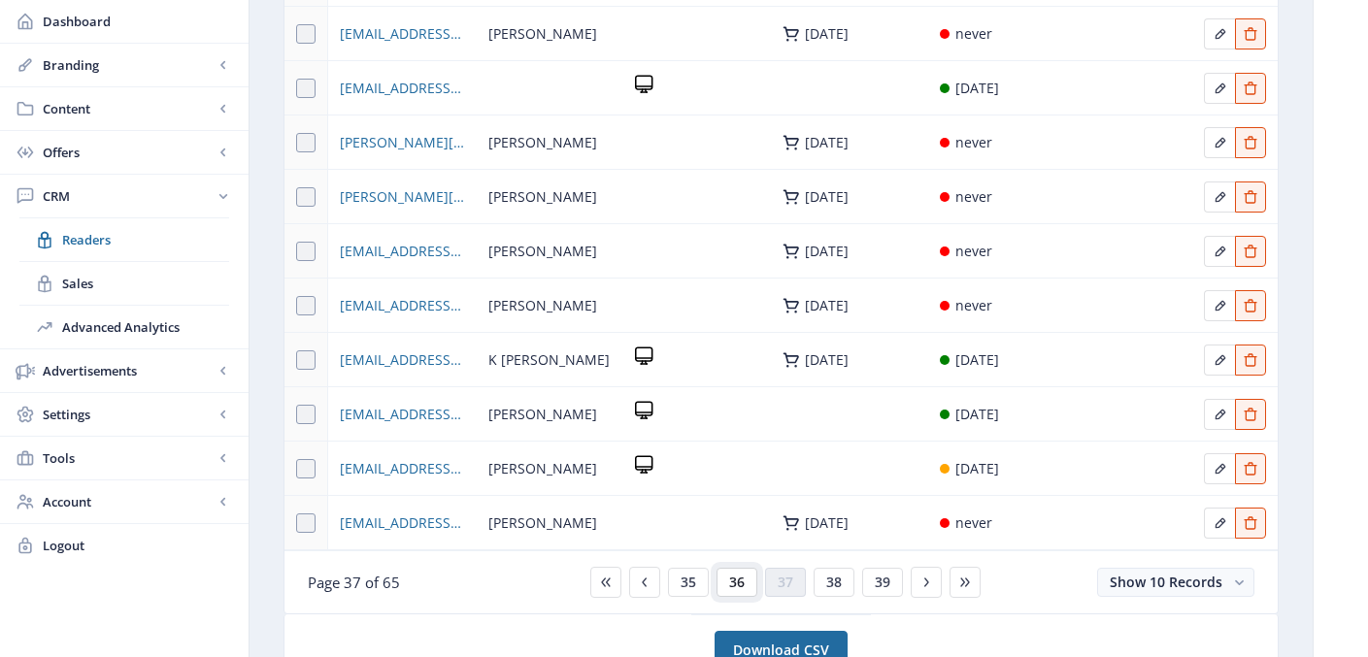
click at [740, 583] on span "36" at bounding box center [737, 583] width 16 height 16
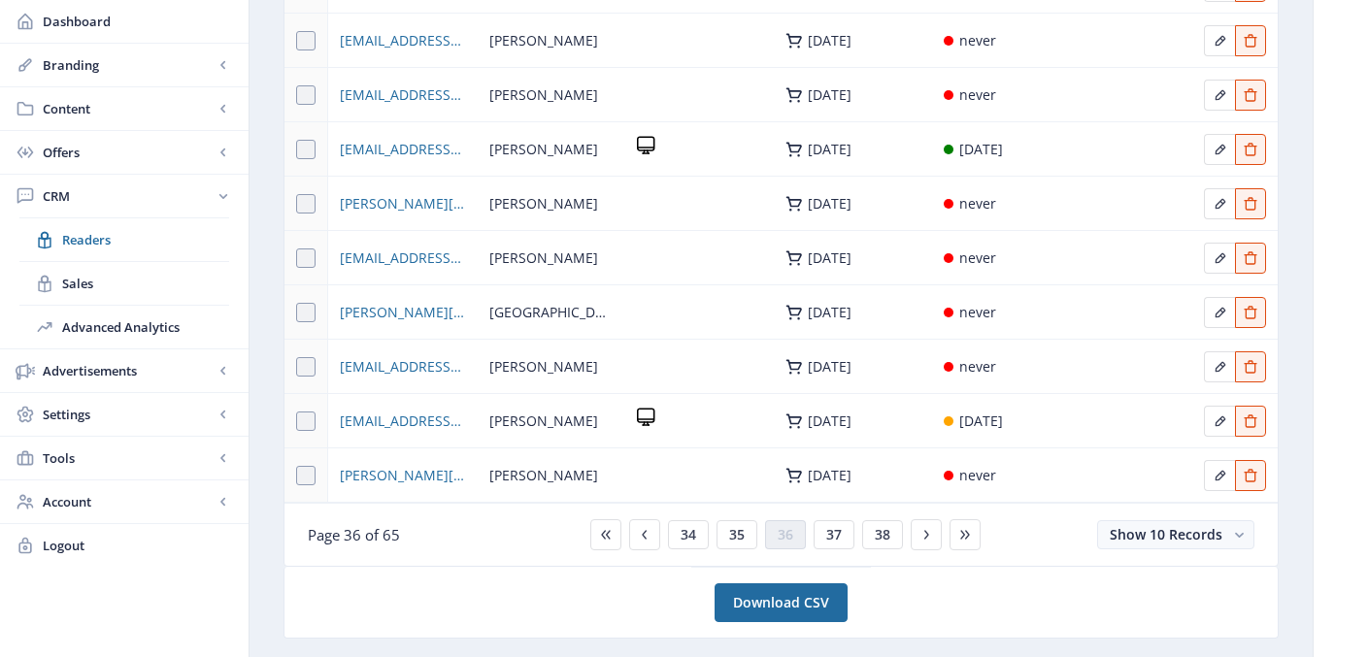
scroll to position [367, 0]
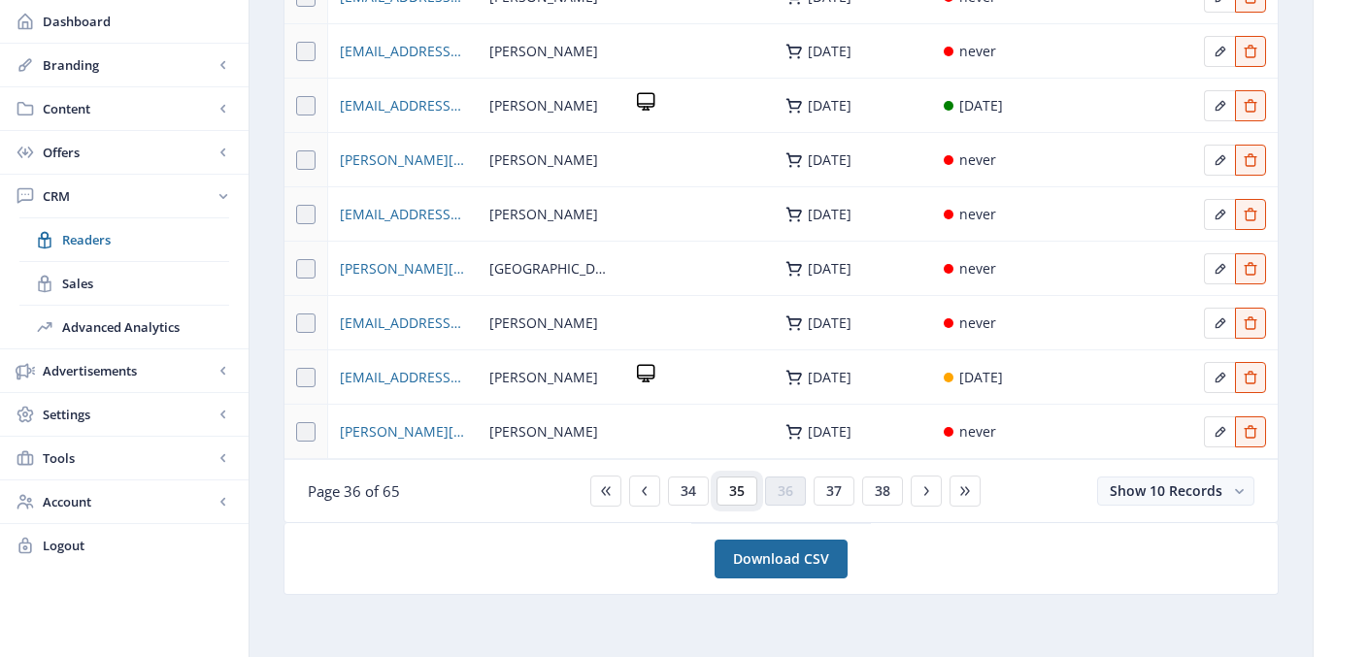
click at [735, 486] on span "35" at bounding box center [737, 492] width 16 height 16
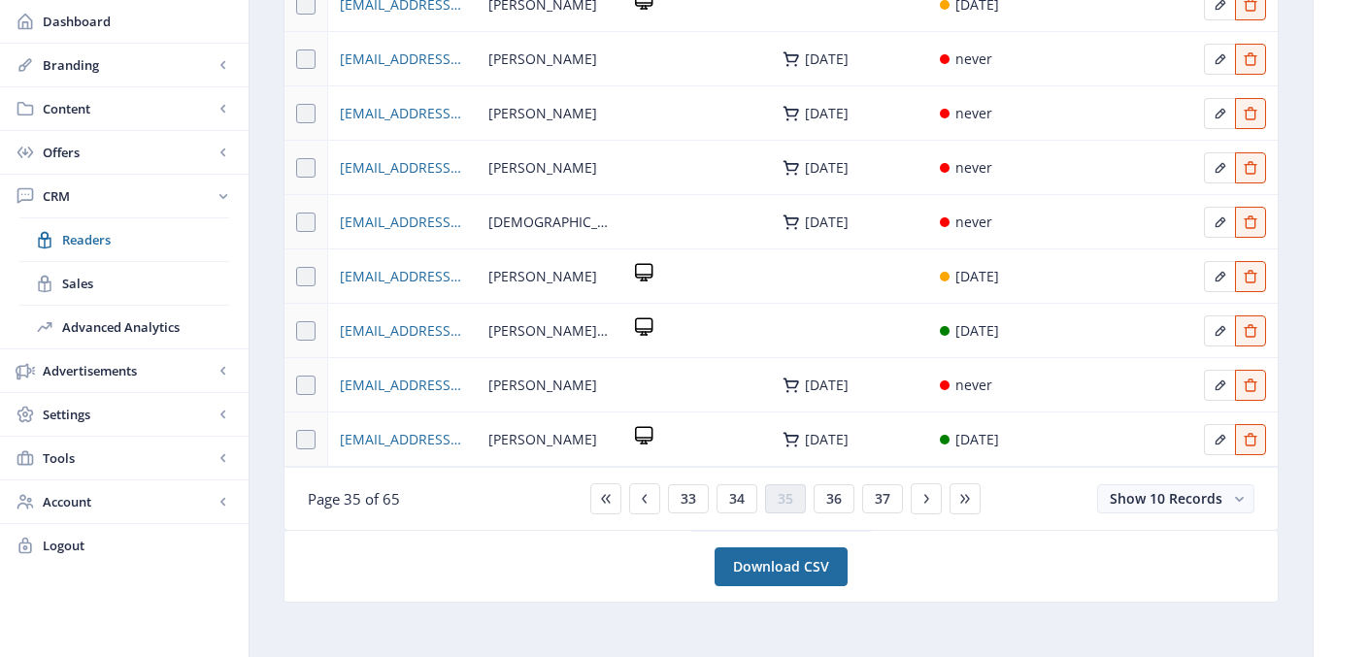
scroll to position [367, 0]
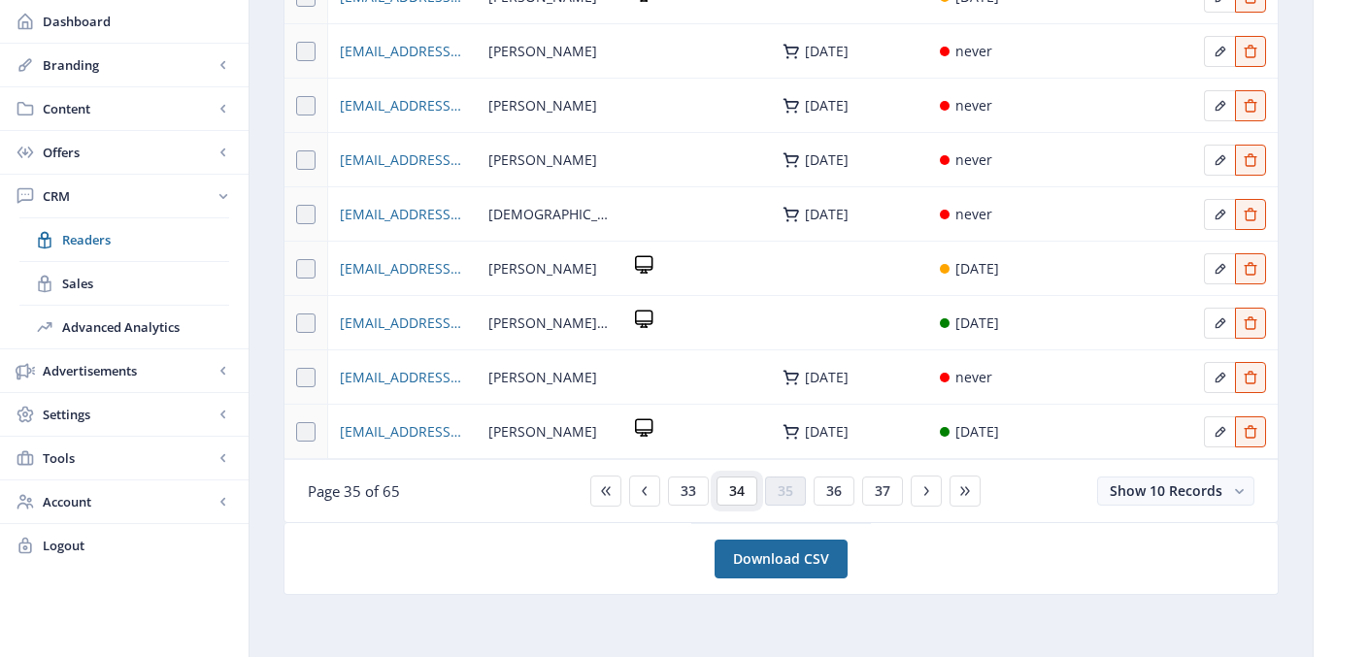
click at [737, 489] on span "34" at bounding box center [737, 492] width 16 height 16
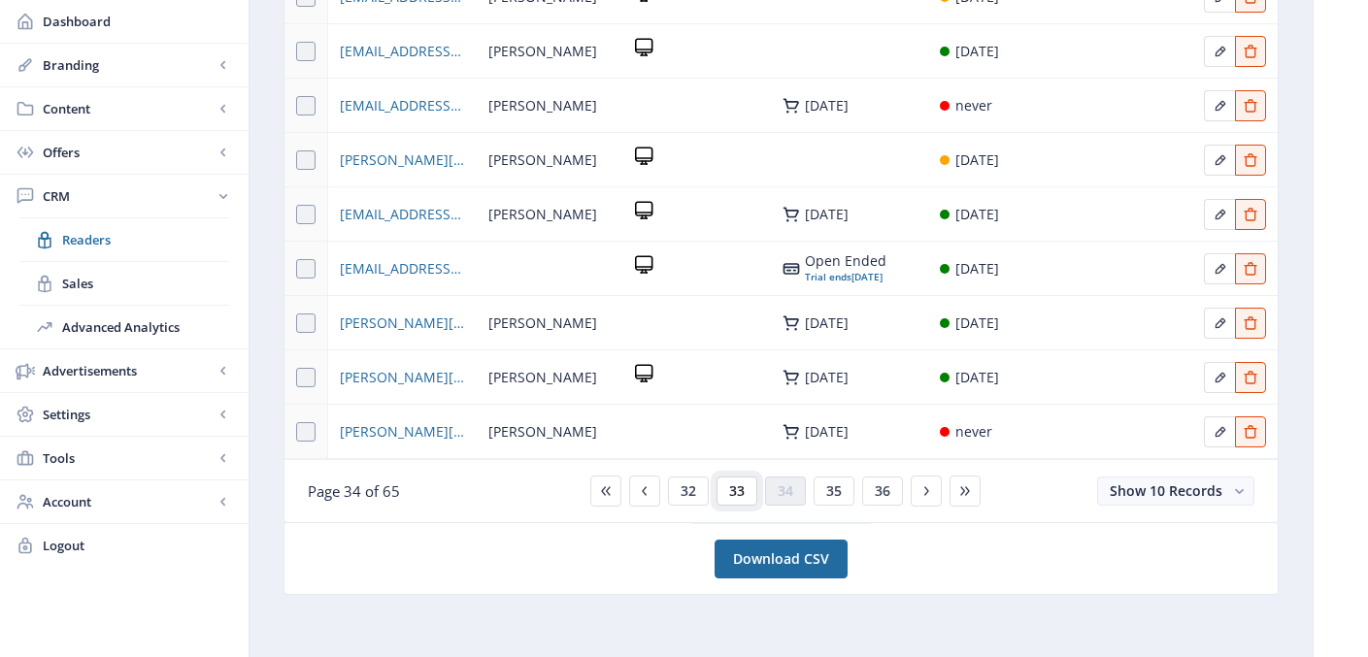
click at [735, 493] on span "33" at bounding box center [737, 492] width 16 height 16
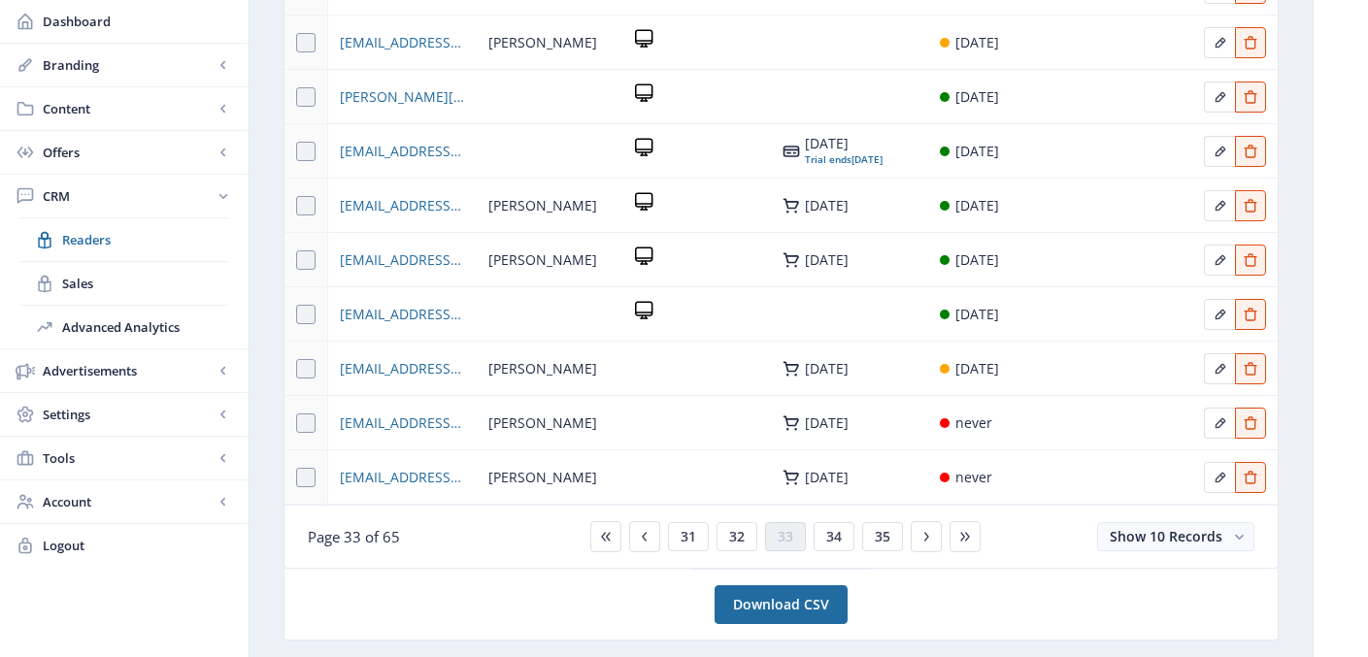
scroll to position [367, 0]
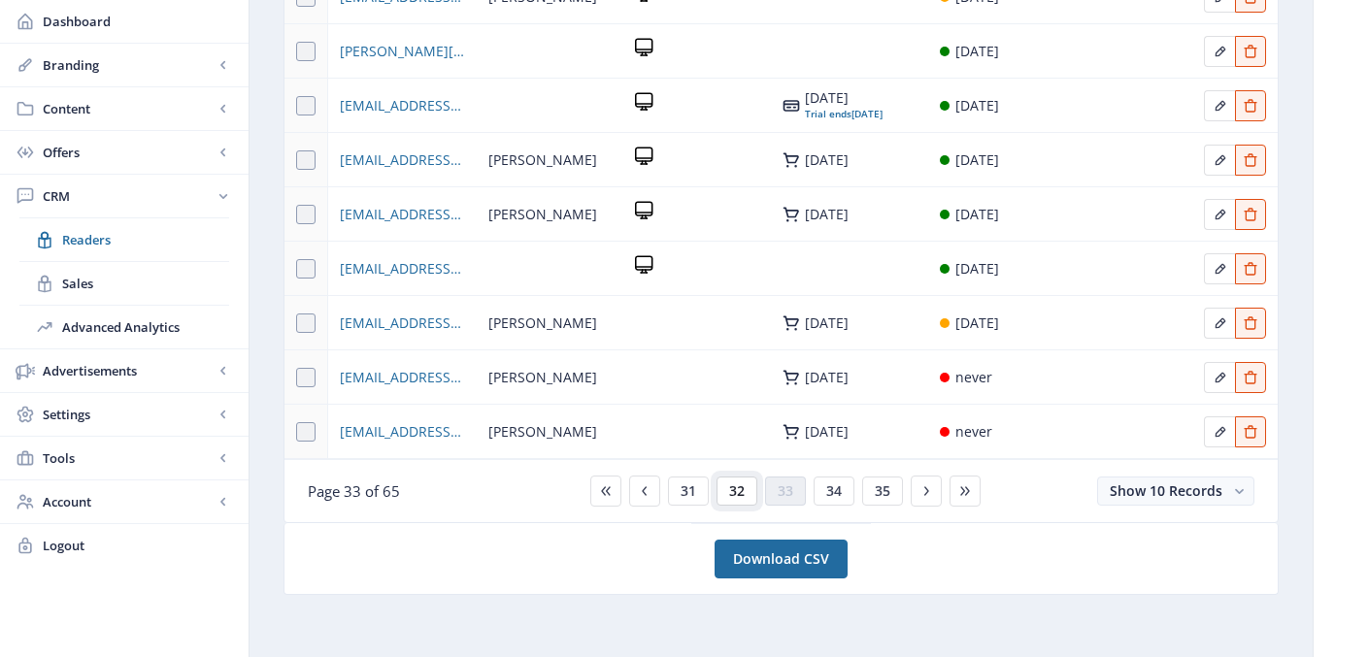
click at [738, 498] on span "32" at bounding box center [737, 492] width 16 height 16
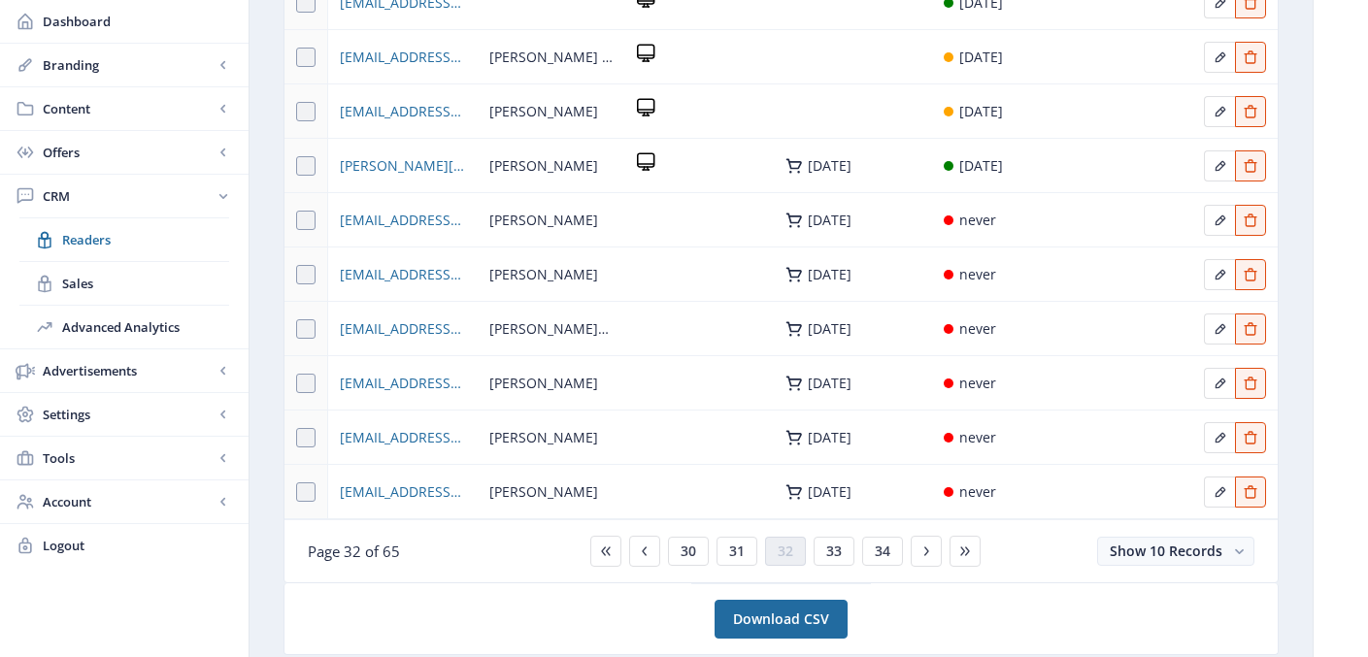
scroll to position [308, 0]
click at [734, 543] on span "31" at bounding box center [737, 551] width 16 height 16
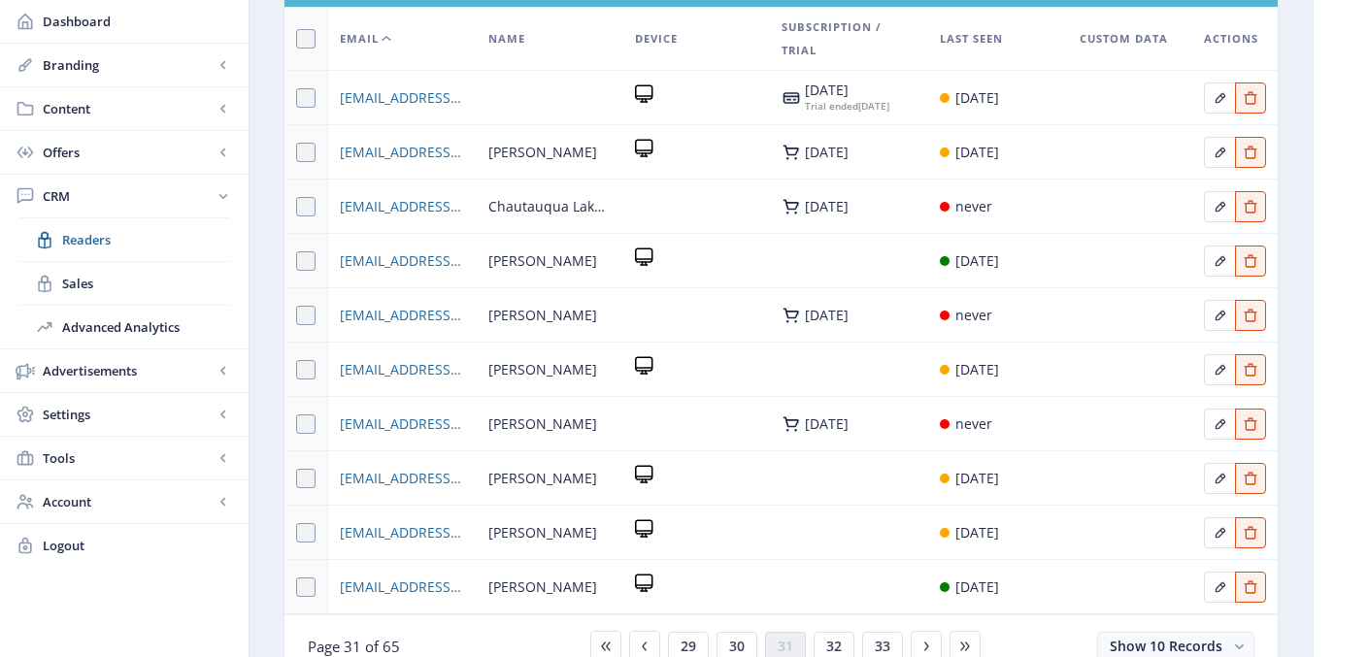
scroll to position [207, 0]
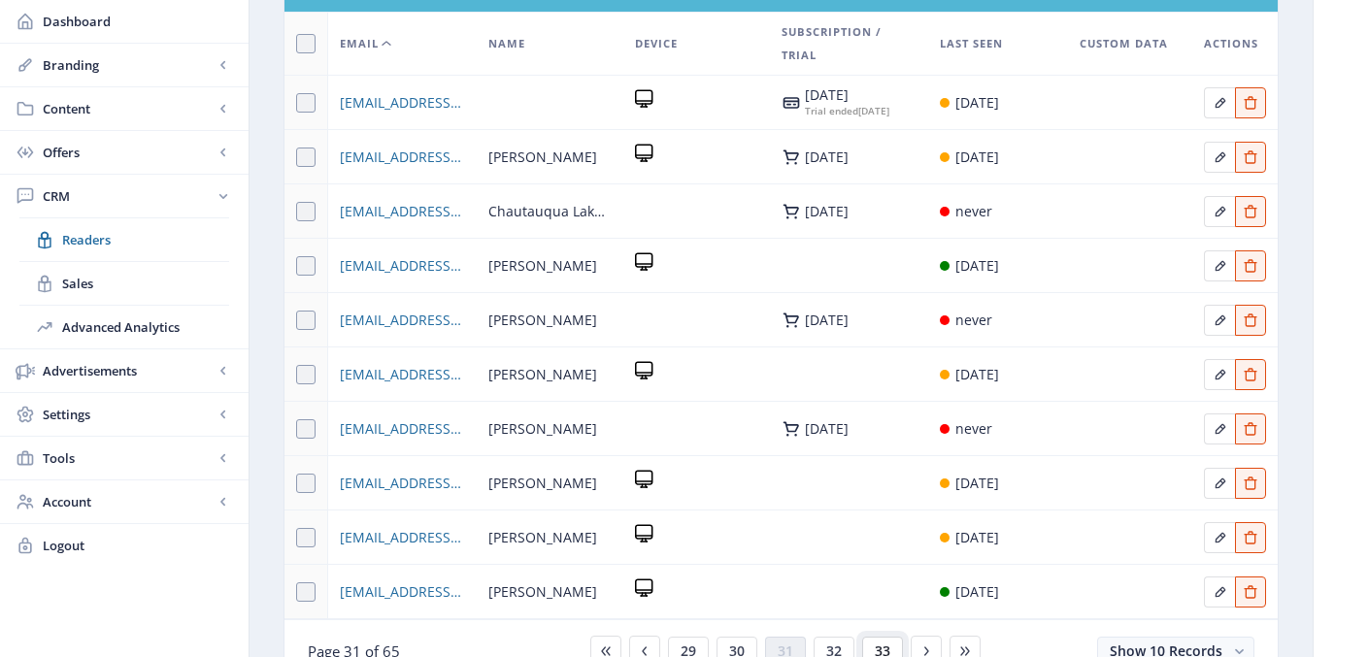
click at [880, 646] on span "33" at bounding box center [883, 652] width 16 height 16
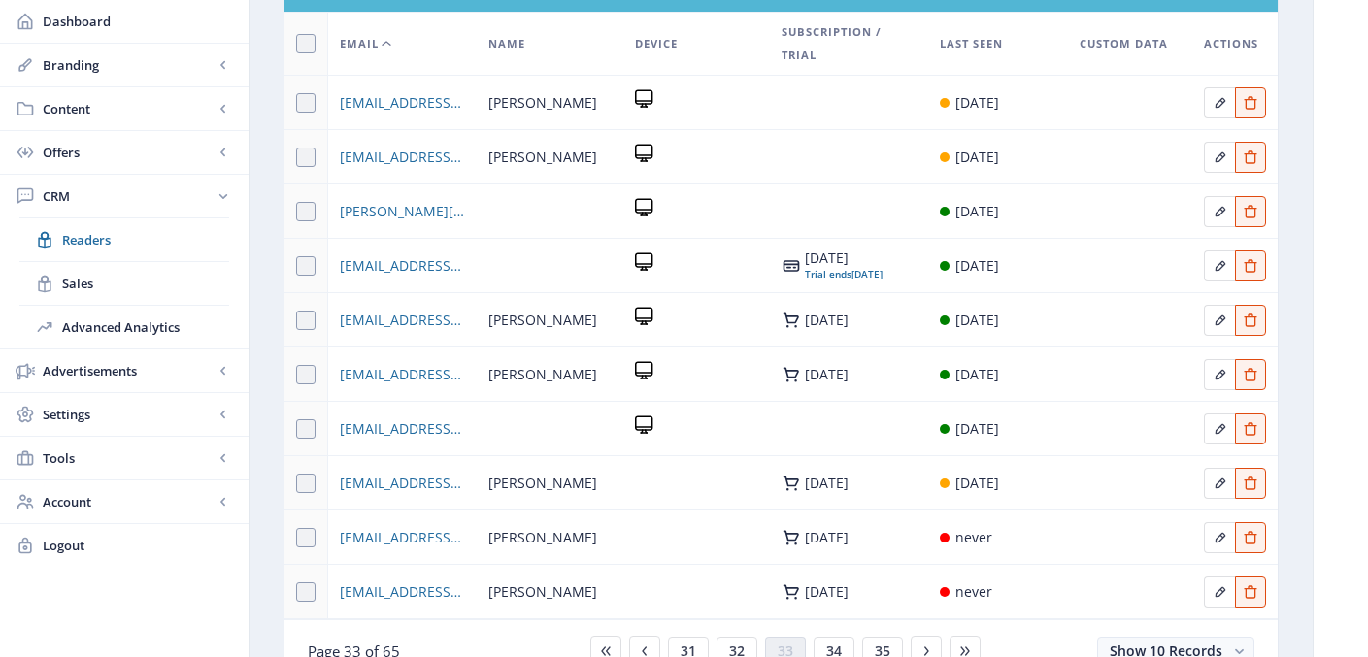
click at [979, 43] on span "Last Seen" at bounding box center [971, 43] width 63 height 23
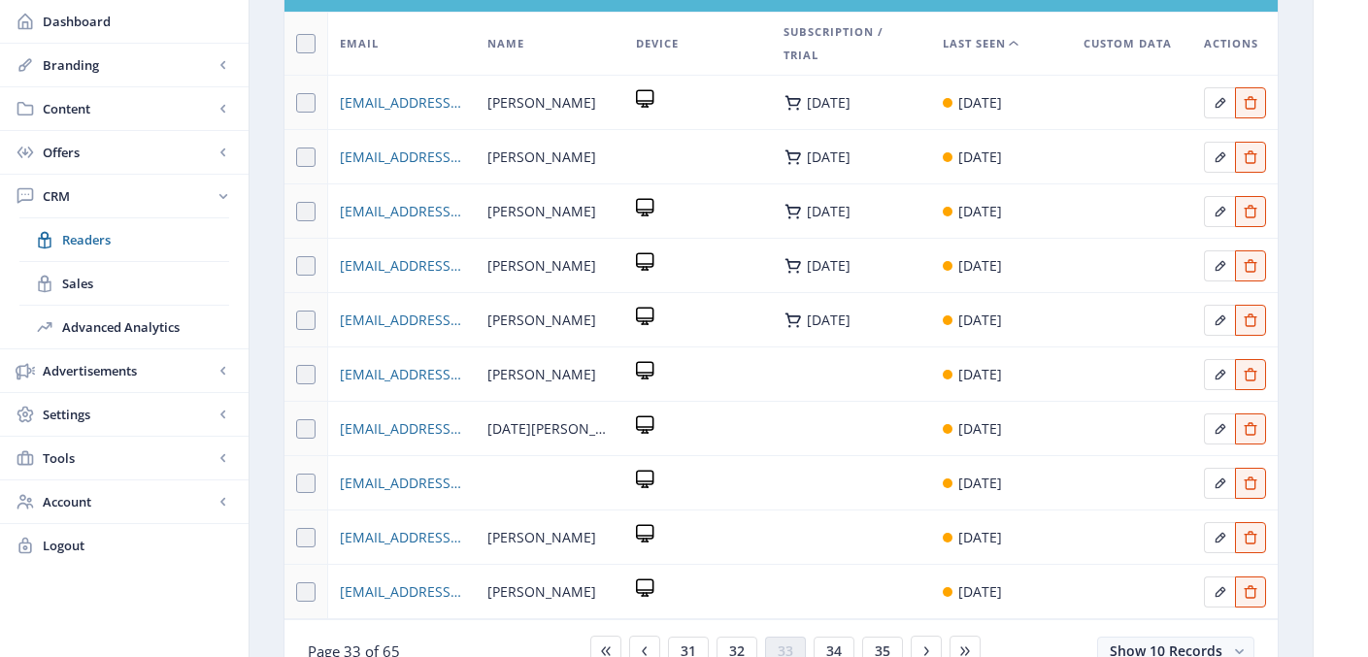
click at [978, 43] on span "Last Seen" at bounding box center [974, 43] width 63 height 23
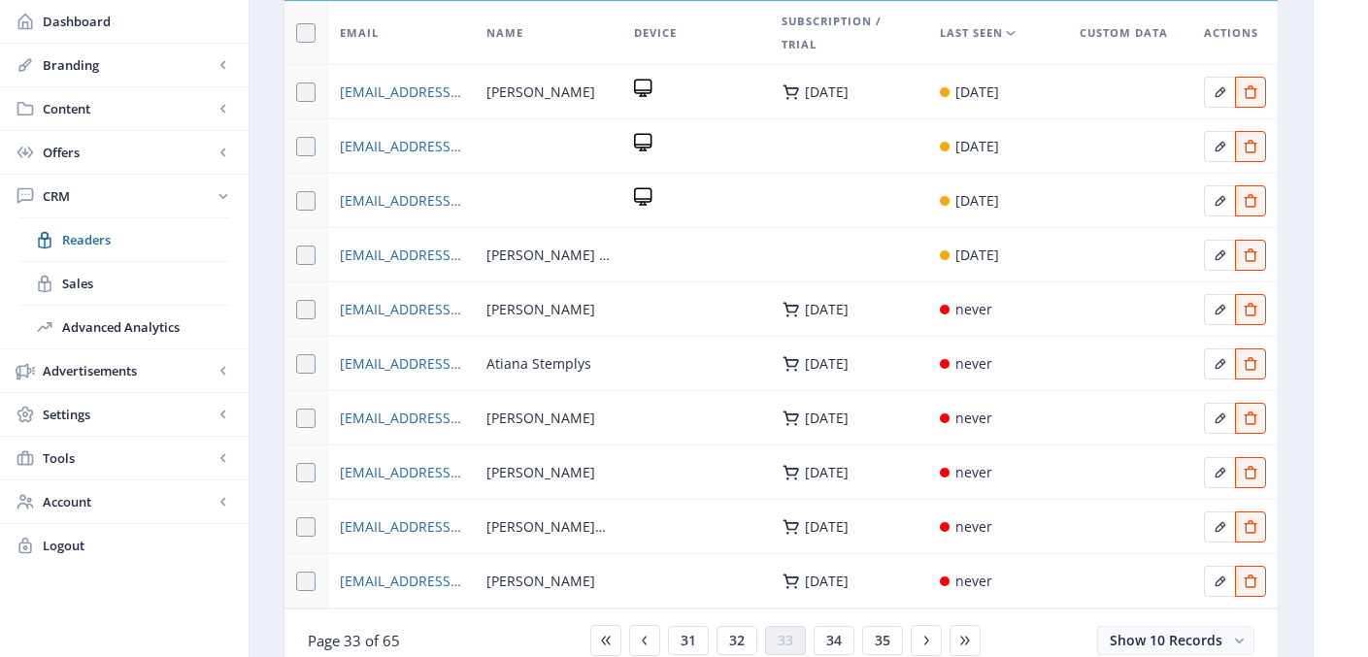
scroll to position [367, 0]
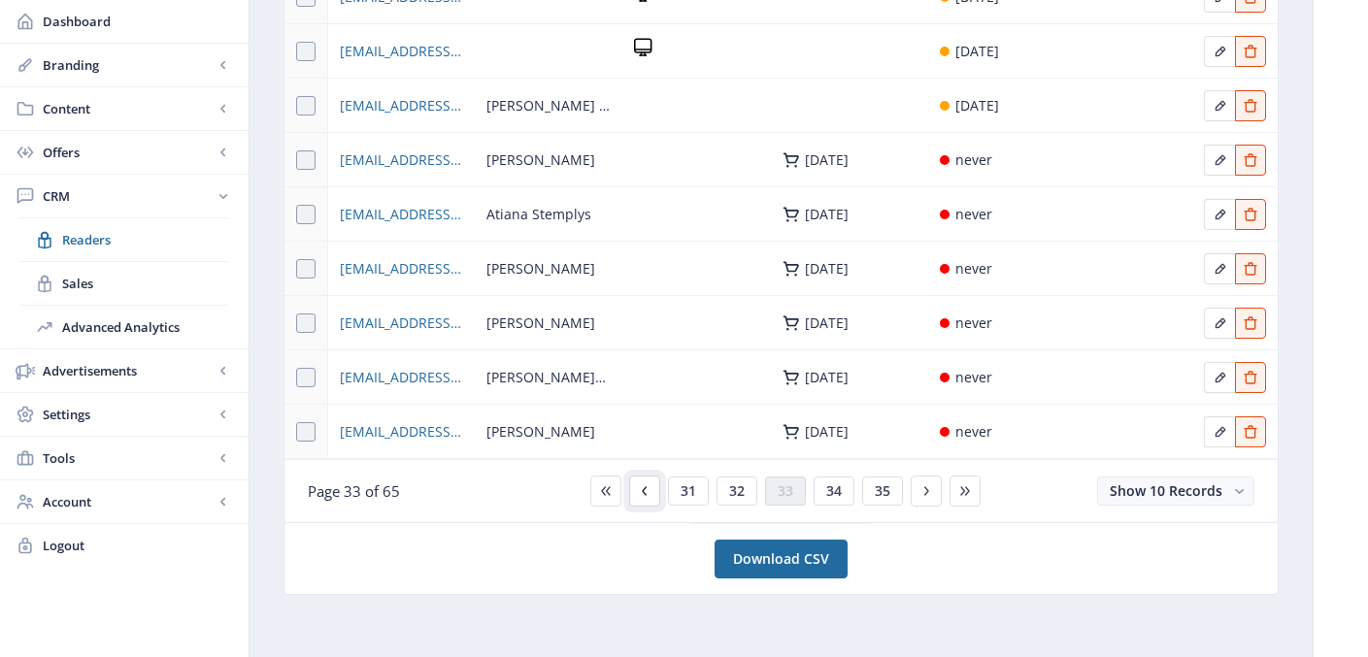
click at [650, 491] on icon at bounding box center [645, 492] width 16 height 16
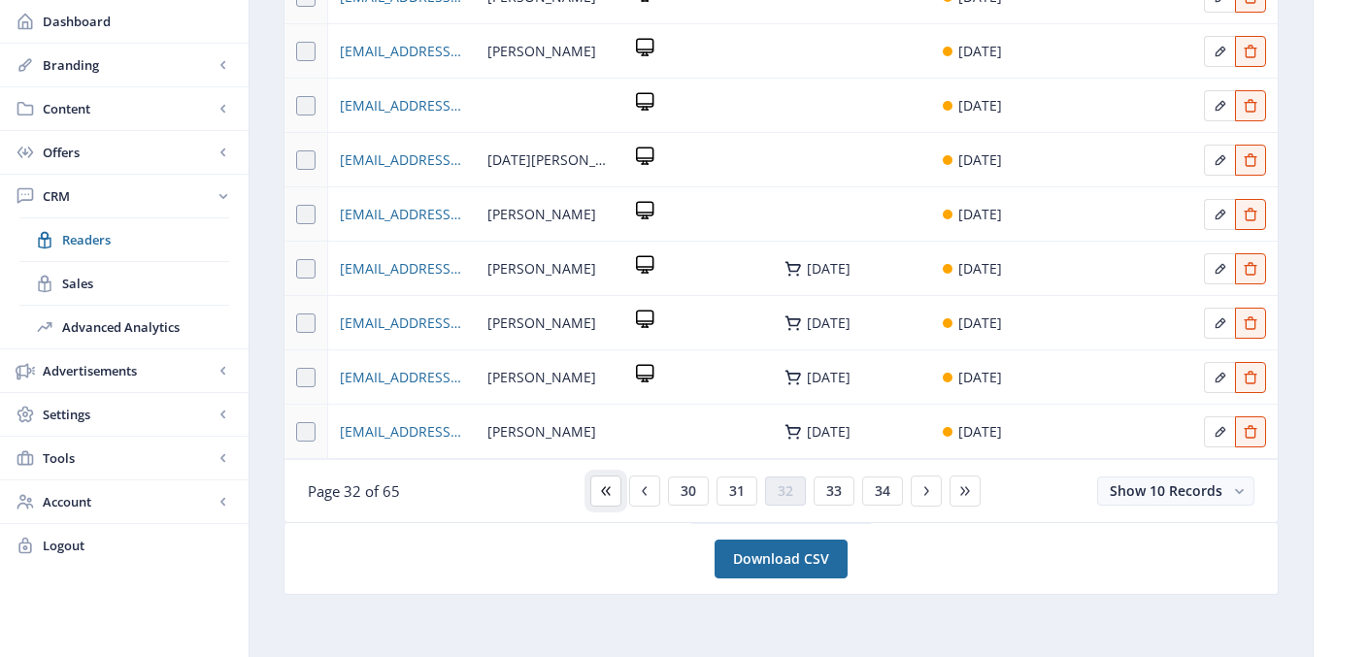
click at [603, 496] on icon at bounding box center [606, 492] width 16 height 16
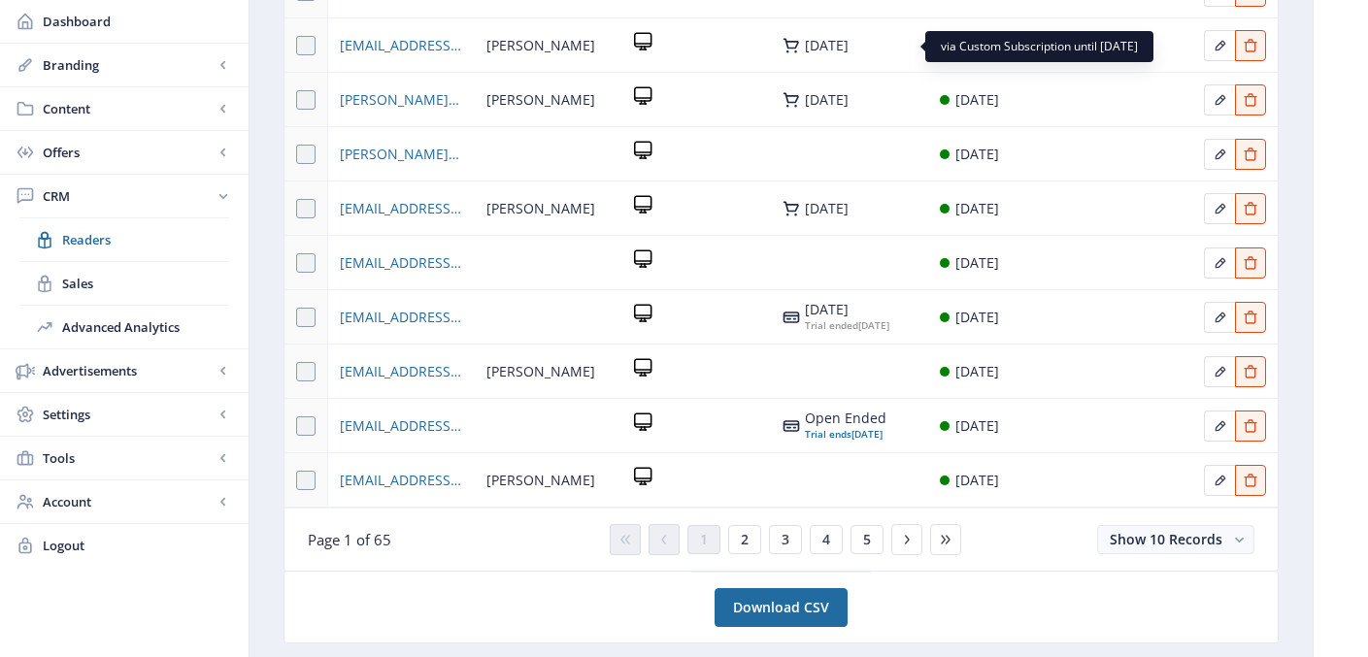
scroll to position [323, 0]
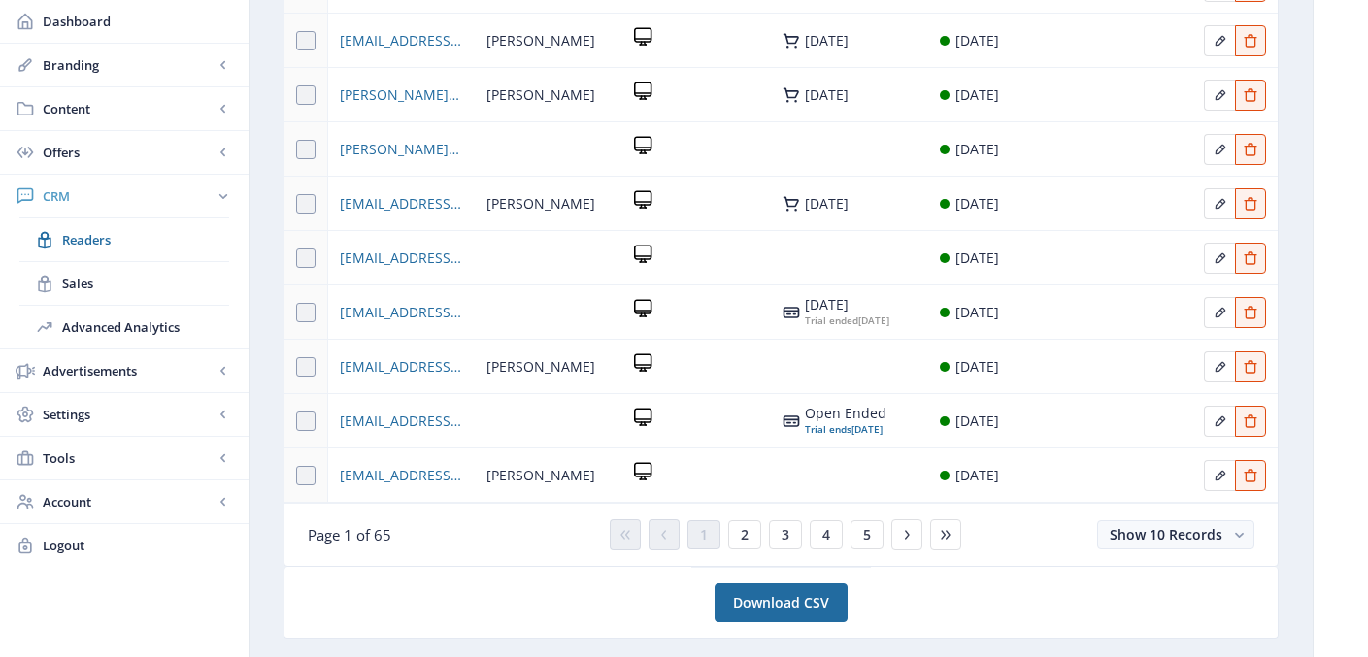
click at [108, 205] on span "CRM" at bounding box center [128, 195] width 171 height 19
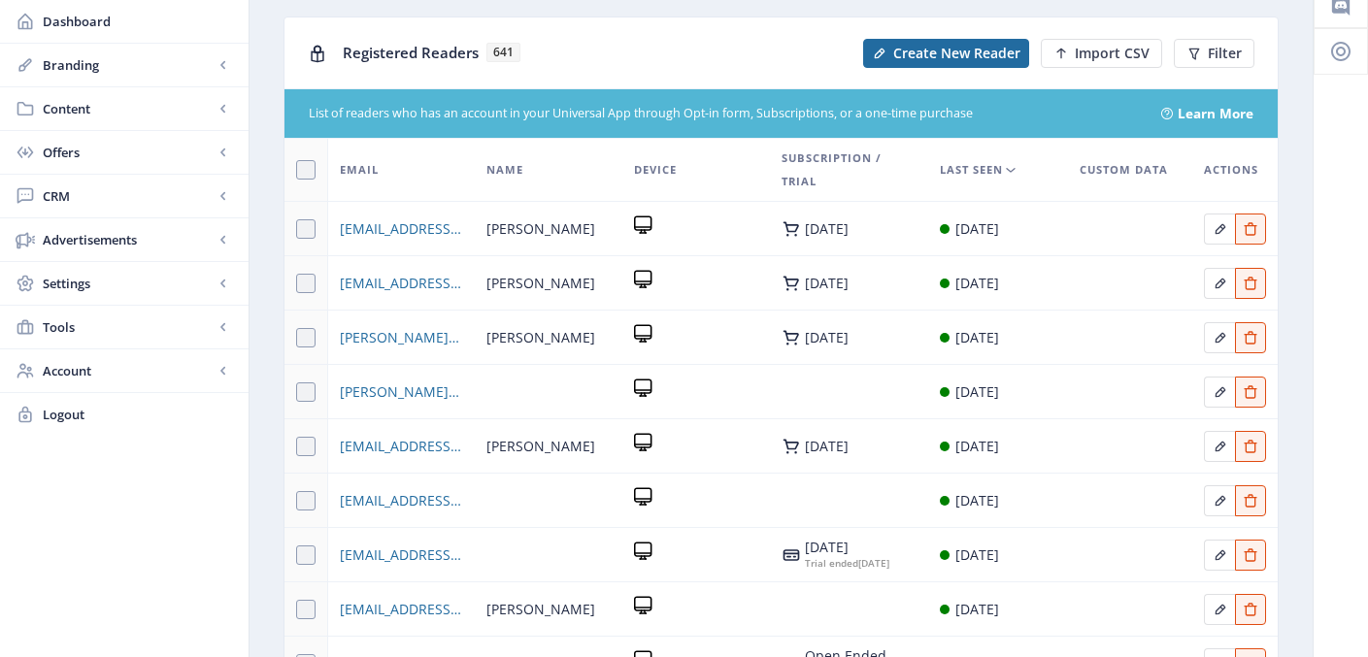
scroll to position [0, 0]
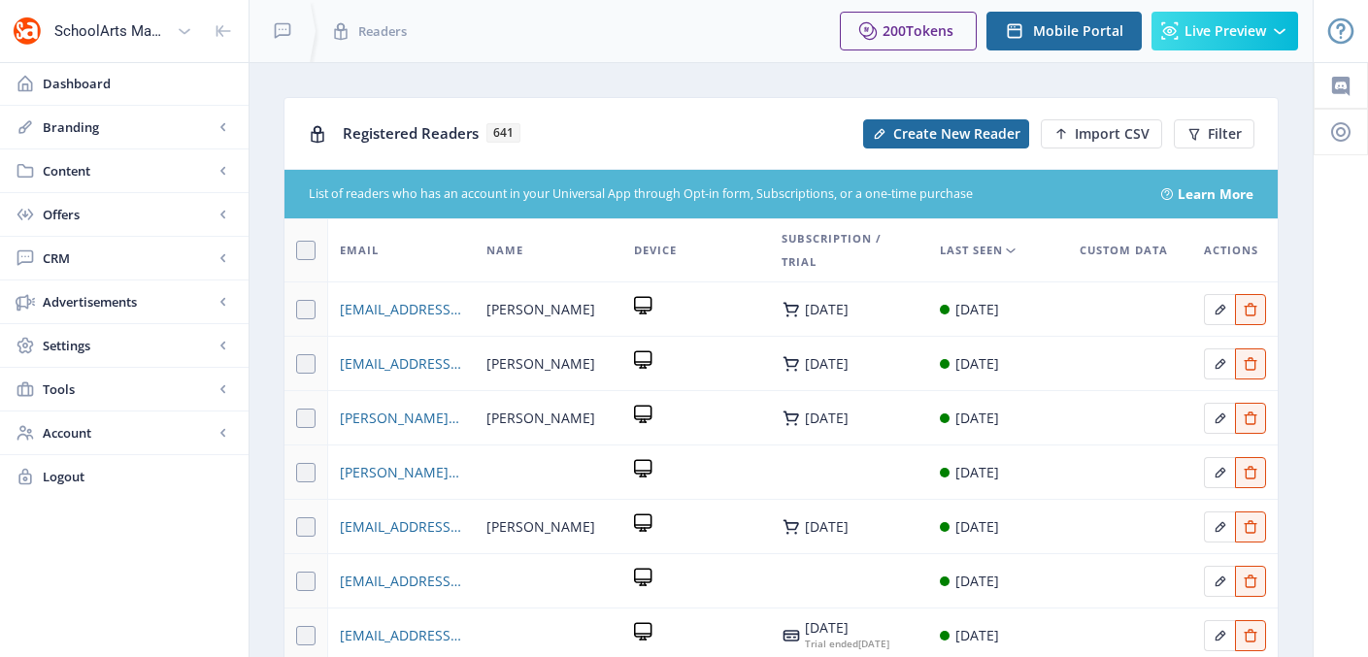
click at [363, 256] on span "Email" at bounding box center [359, 250] width 39 height 23
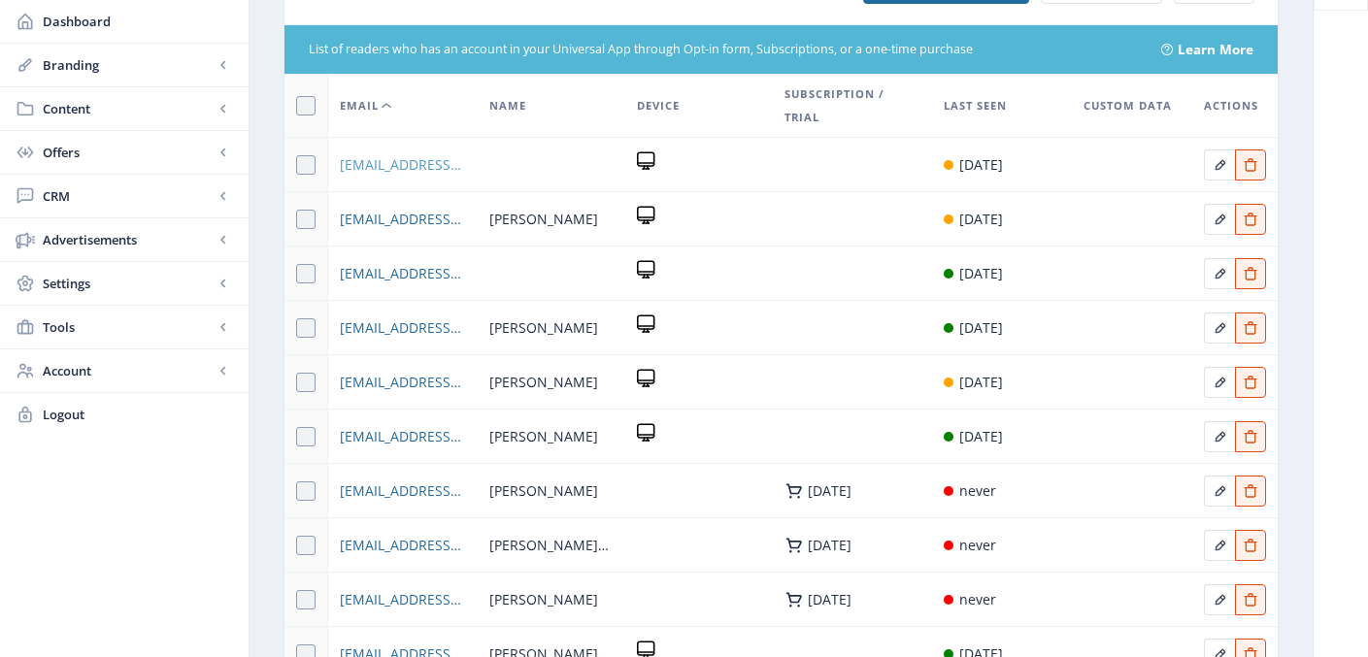
scroll to position [367, 0]
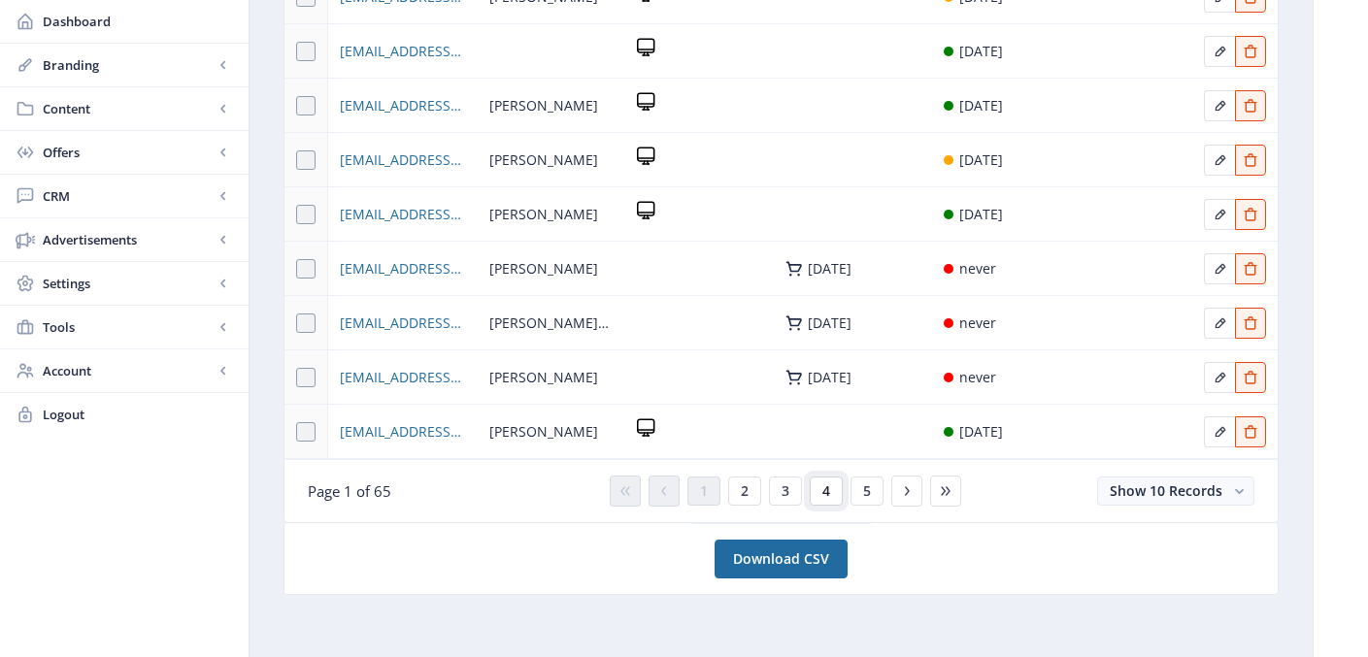
click at [827, 484] on span "4" at bounding box center [826, 492] width 8 height 16
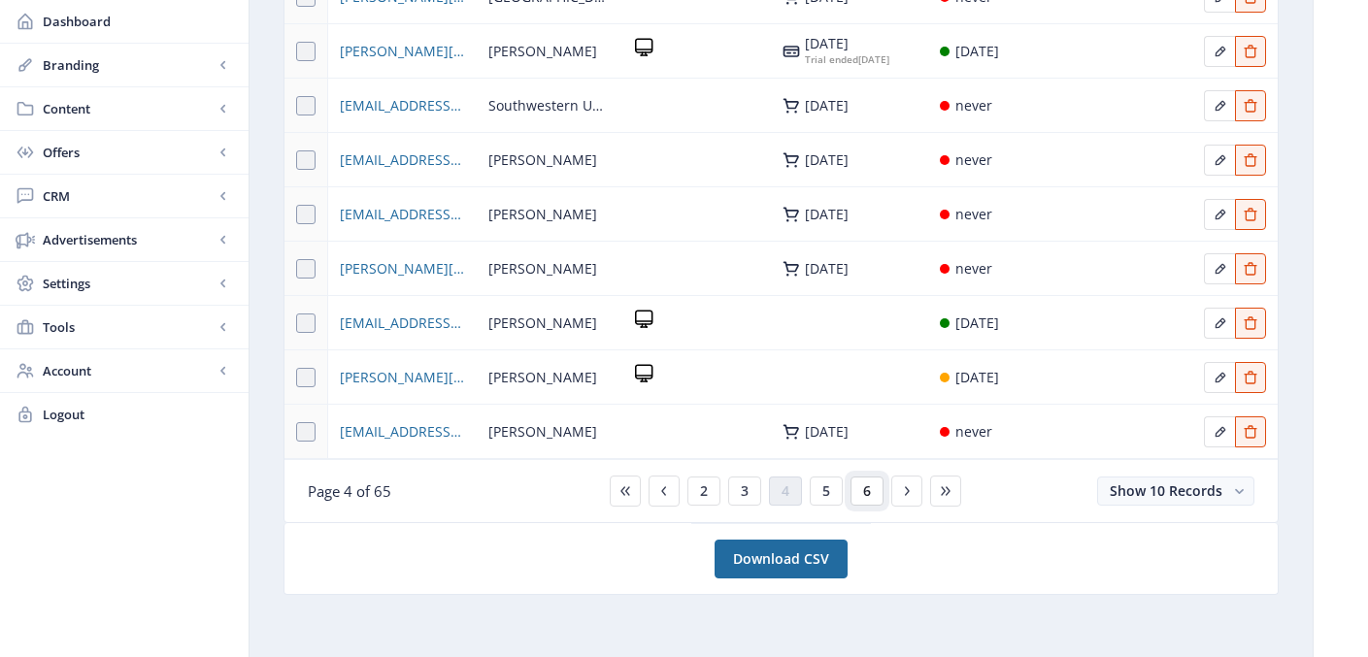
click at [864, 487] on span "6" at bounding box center [867, 492] width 8 height 16
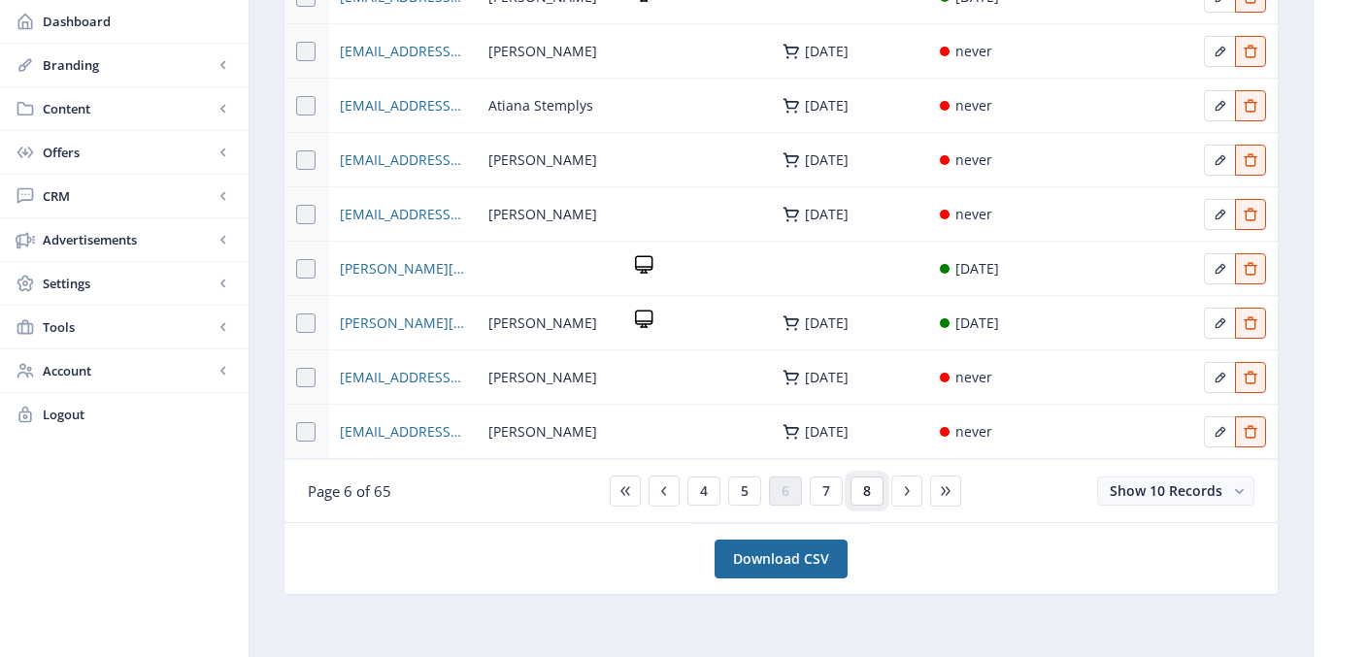
click at [868, 493] on span "8" at bounding box center [867, 492] width 8 height 16
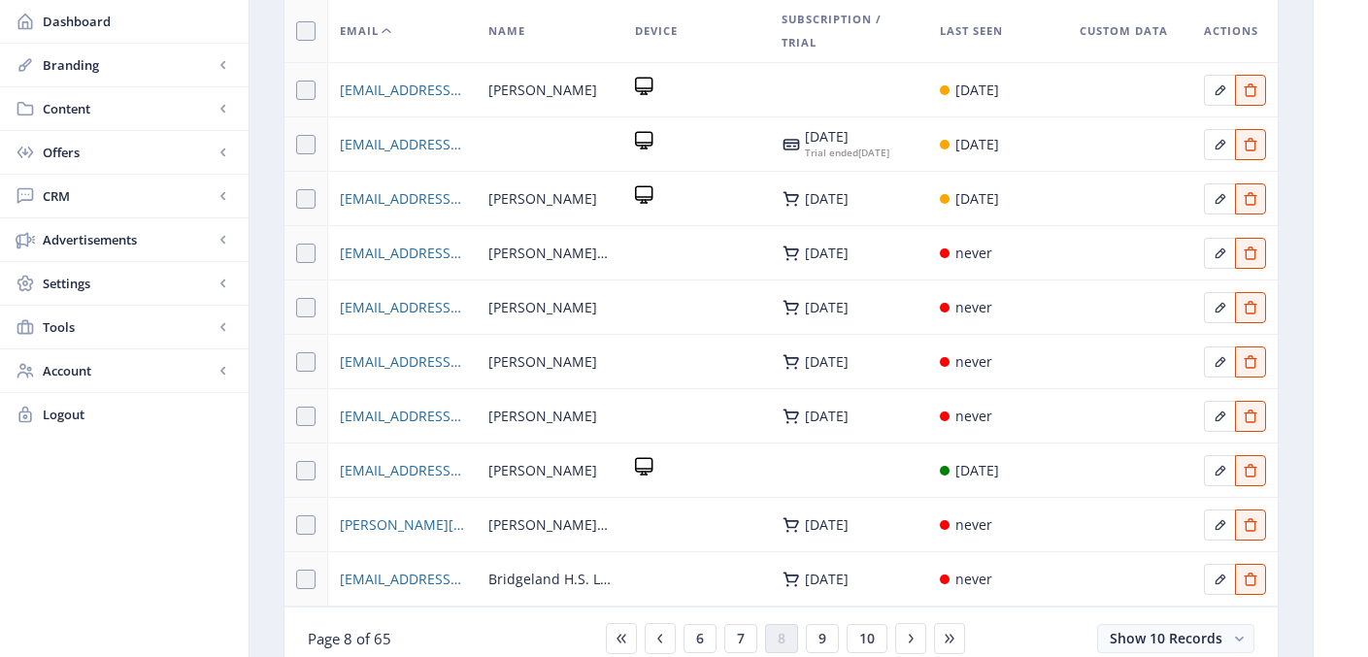
scroll to position [213, 0]
